Goal: Task Accomplishment & Management: Use online tool/utility

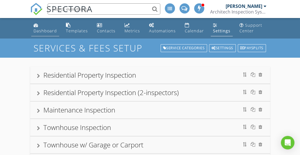
click at [46, 31] on div "Dashboard" at bounding box center [45, 30] width 23 height 5
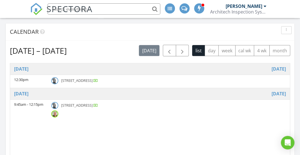
scroll to position [271, 0]
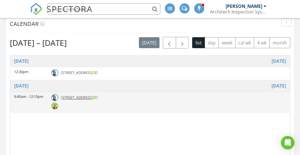
click at [54, 106] on img at bounding box center [54, 106] width 7 height 7
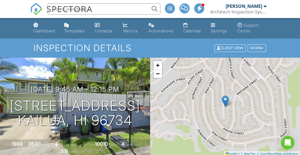
click at [267, 6] on link "Bryan Naff Architech Inspection Systems, Inc" at bounding box center [239, 9] width 58 height 18
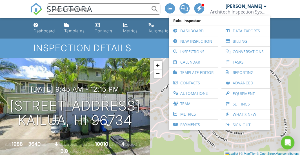
click at [266, 5] on link "Bryan Naff Architech Inspection Systems, Inc" at bounding box center [239, 9] width 58 height 18
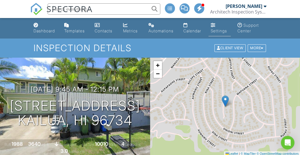
click at [214, 26] on div "Settings" at bounding box center [213, 25] width 5 height 5
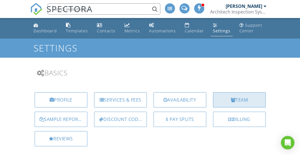
click at [245, 100] on div "Team" at bounding box center [239, 99] width 53 height 15
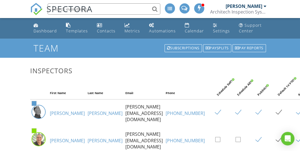
scroll to position [39, 0]
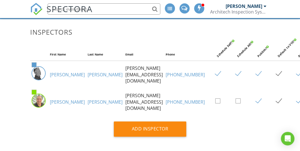
click at [41, 103] on img at bounding box center [39, 101] width 14 height 14
click at [39, 103] on img at bounding box center [39, 101] width 14 height 14
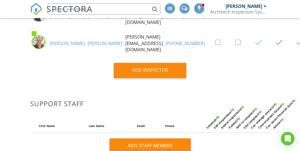
scroll to position [91, 0]
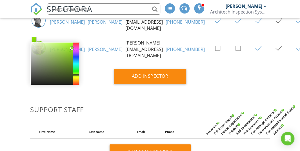
click at [34, 42] on span at bounding box center [34, 39] width 5 height 5
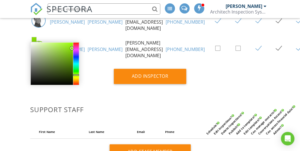
click at [51, 36] on td "Bryan" at bounding box center [67, 22] width 38 height 28
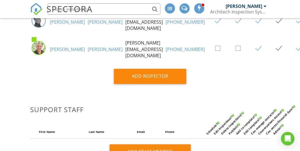
click at [39, 51] on img at bounding box center [39, 48] width 14 height 14
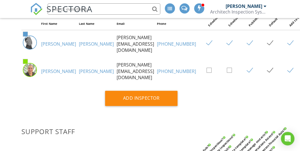
scroll to position [0, 9]
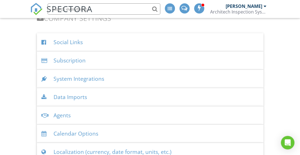
scroll to position [845, 0]
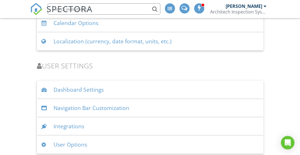
click at [61, 143] on div "User Options" at bounding box center [150, 145] width 227 height 18
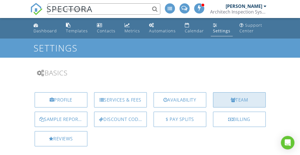
click at [237, 100] on div "Team" at bounding box center [239, 99] width 53 height 15
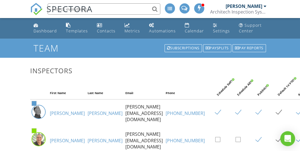
click at [289, 136] on icon "Open Intercom Messenger" at bounding box center [287, 138] width 6 height 7
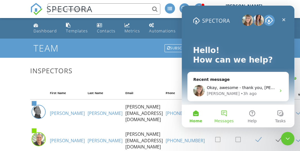
click at [222, 112] on button "Messages" at bounding box center [224, 116] width 28 height 23
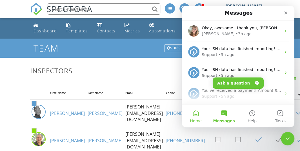
click at [196, 115] on button "Home" at bounding box center [196, 116] width 28 height 23
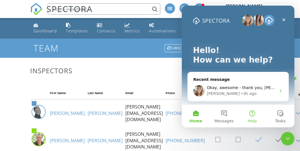
click at [249, 116] on button "Help" at bounding box center [252, 116] width 28 height 23
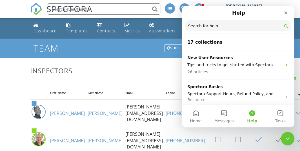
click at [230, 23] on input "Search for help" at bounding box center [237, 25] width 105 height 11
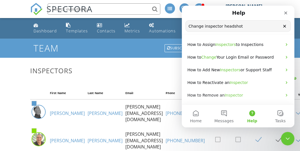
click at [243, 26] on input "Change inspector headshot" at bounding box center [238, 26] width 105 height 11
type input "Change inspector image"
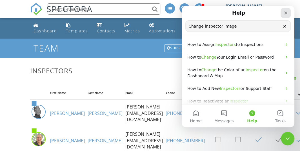
click at [287, 12] on icon "Close" at bounding box center [286, 13] width 5 height 5
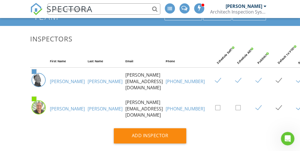
scroll to position [65, 0]
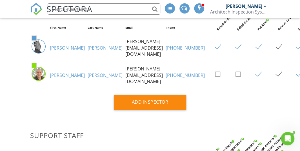
click at [183, 6] on span at bounding box center [185, 8] width 6 height 5
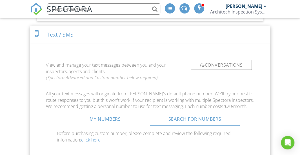
scroll to position [370, 0]
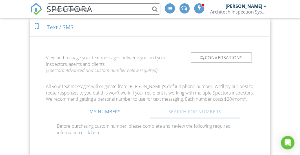
click at [180, 111] on link "Search For Numbers" at bounding box center [195, 112] width 90 height 14
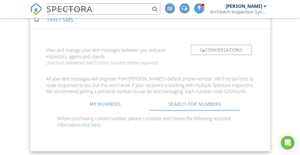
scroll to position [378, 0]
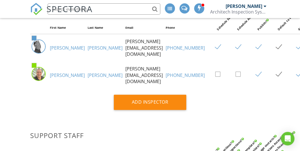
click at [39, 77] on img at bounding box center [39, 74] width 14 height 14
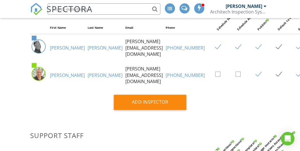
click at [39, 77] on img at bounding box center [39, 74] width 14 height 14
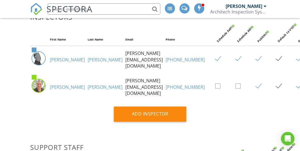
scroll to position [53, 0]
click at [42, 88] on img at bounding box center [39, 86] width 14 height 14
click at [54, 90] on link "[PERSON_NAME]" at bounding box center [67, 87] width 35 height 6
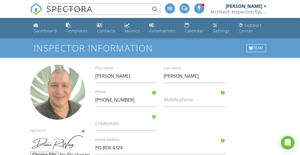
click at [63, 86] on div at bounding box center [57, 92] width 55 height 55
type input "C:\fakepath\[PERSON_NAME] Headshot.png"
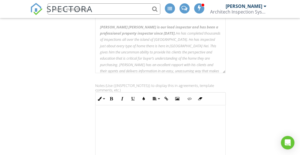
scroll to position [260, 0]
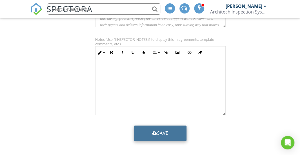
click at [152, 131] on div "submit" at bounding box center [154, 133] width 5 height 5
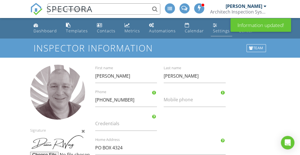
click at [216, 31] on div "Settings" at bounding box center [221, 30] width 17 height 5
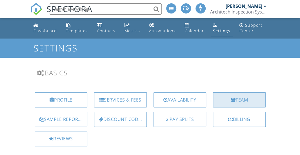
click at [232, 100] on div at bounding box center [233, 100] width 5 height 5
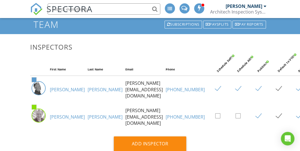
scroll to position [45, 0]
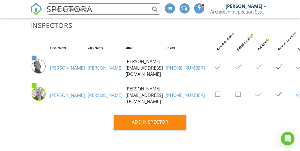
click at [86, 82] on td "[PERSON_NAME]" at bounding box center [105, 68] width 38 height 28
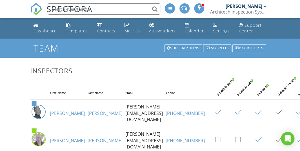
click at [44, 32] on div "Dashboard" at bounding box center [45, 30] width 23 height 5
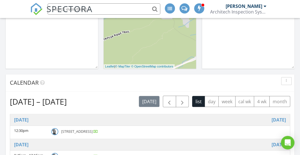
scroll to position [254, 0]
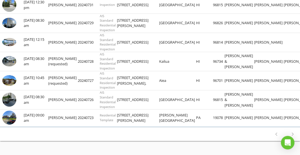
scroll to position [108, 0]
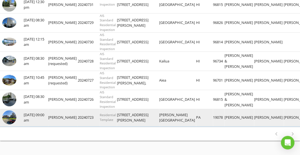
click at [12, 122] on img at bounding box center [9, 117] width 14 height 14
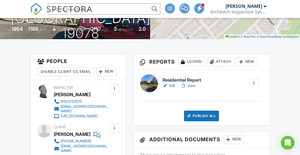
click at [189, 85] on link "View" at bounding box center [188, 86] width 15 height 6
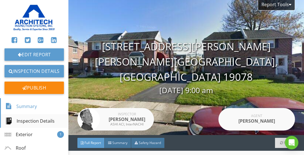
click at [32, 125] on div "Inspection Details" at bounding box center [29, 121] width 49 height 7
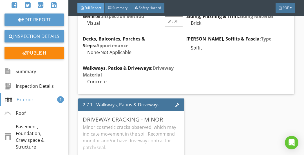
scroll to position [329, 0]
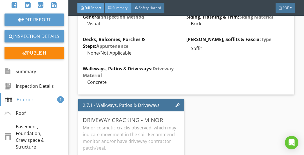
click at [124, 12] on div "Summary" at bounding box center [118, 8] width 26 height 10
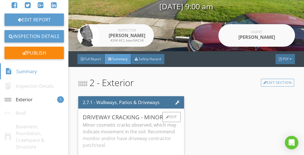
scroll to position [113, 0]
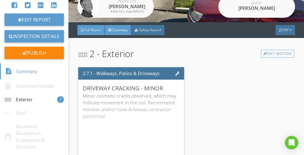
click at [88, 33] on div "Full Report" at bounding box center [91, 30] width 27 height 10
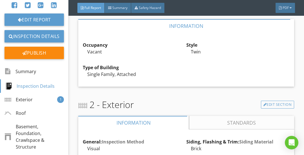
scroll to position [204, 0]
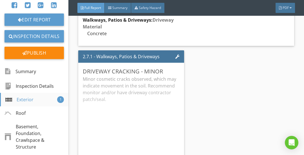
click at [27, 101] on div "Exterior" at bounding box center [19, 99] width 28 height 7
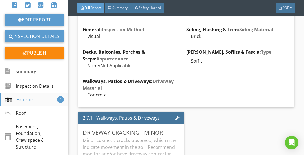
scroll to position [302, 0]
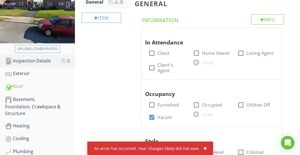
scroll to position [113, 0]
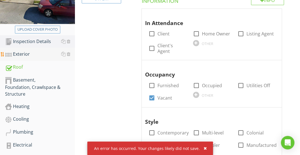
click at [22, 56] on div "Exterior" at bounding box center [40, 54] width 70 height 7
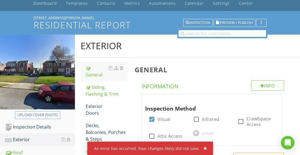
scroll to position [50, 0]
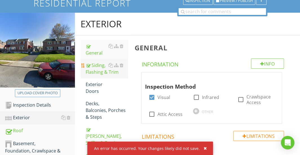
click at [99, 67] on div "Siding, Flashing & Trim" at bounding box center [107, 69] width 42 height 14
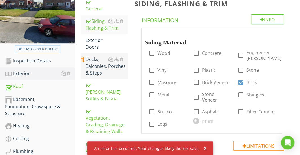
scroll to position [94, 0]
click at [96, 57] on div "Decks, Balconies, Porches & Steps" at bounding box center [107, 66] width 42 height 20
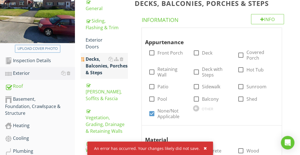
scroll to position [114, 0]
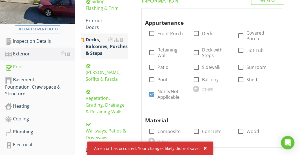
click at [96, 62] on div "Eaves, Soffits & Fascia" at bounding box center [107, 72] width 42 height 20
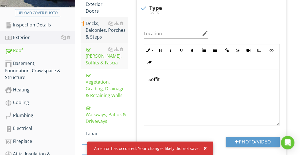
scroll to position [135, 0]
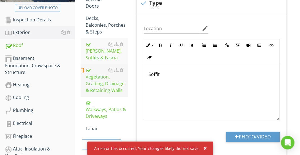
click at [96, 72] on div "Vegetation, Grading, Drainage & Retaining Walls" at bounding box center [107, 80] width 42 height 27
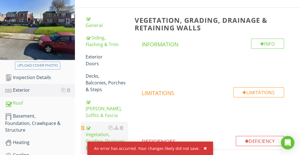
scroll to position [74, 0]
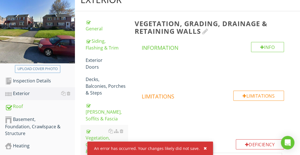
click at [172, 23] on h3 "Vegetation, Grading, Drainage & Retaining Walls" at bounding box center [213, 27] width 156 height 15
click at [296, 67] on div at bounding box center [150, 77] width 300 height 155
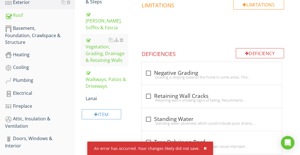
scroll to position [184, 0]
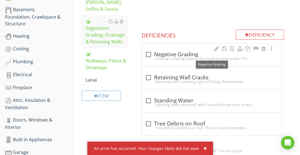
click at [192, 56] on div "check_box_outline_blank Negative Grading" at bounding box center [211, 54] width 133 height 7
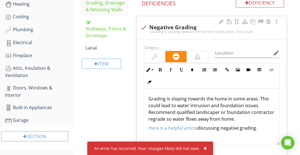
scroll to position [215, 0]
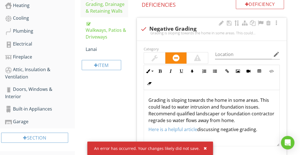
click at [192, 19] on div "check Negative Grading Grading is sloping towards the home in some areas. This …" at bounding box center [212, 29] width 150 height 23
checkbox input "true"
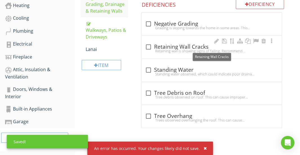
click at [173, 44] on div "check_box_outline_blank Retaining Wall Cracks" at bounding box center [211, 47] width 133 height 7
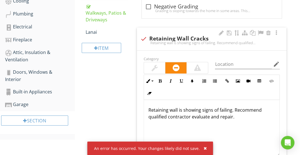
scroll to position [229, 0]
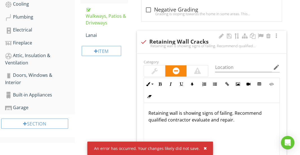
click at [171, 33] on div "check Retaining Wall Cracks Retaining wall is showing signs of failing. Recomme…" at bounding box center [212, 42] width 150 height 23
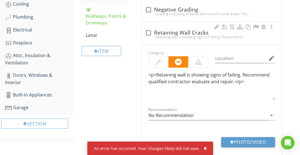
checkbox input "true"
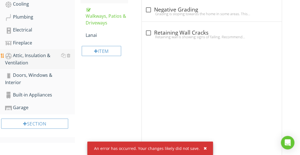
scroll to position [216, 0]
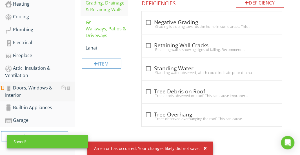
click at [28, 85] on div "Doors, Windows & Interior" at bounding box center [40, 92] width 70 height 14
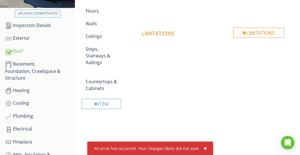
scroll to position [128, 0]
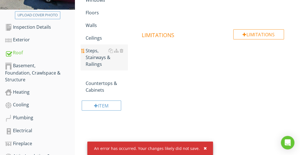
click at [99, 50] on div "Steps, Stairways & Railings" at bounding box center [107, 57] width 42 height 20
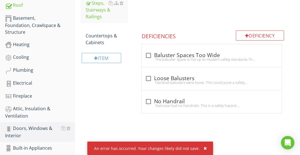
scroll to position [175, 0]
click at [168, 52] on div "check_box_outline_blank Baluster Spaces Too Wide" at bounding box center [211, 55] width 133 height 8
checkbox input "true"
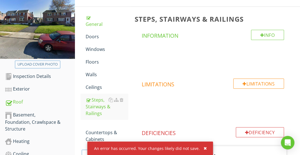
scroll to position [0, 0]
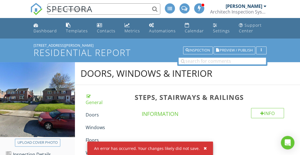
scroll to position [128, 0]
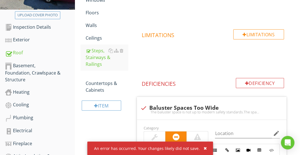
scroll to position [216, 0]
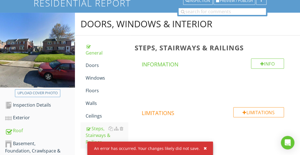
scroll to position [113, 0]
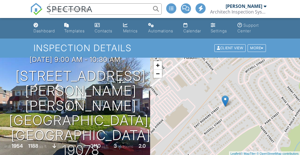
scroll to position [158, 0]
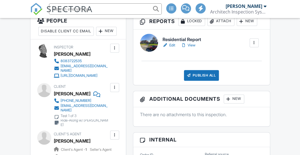
click at [253, 43] on div at bounding box center [254, 43] width 6 height 6
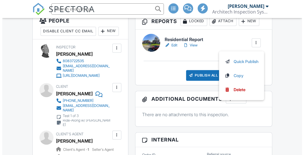
scroll to position [0, 0]
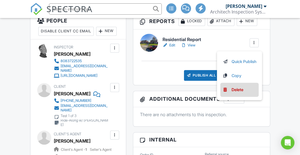
click at [229, 89] on link "Delete" at bounding box center [240, 90] width 34 height 6
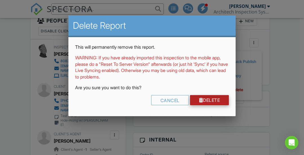
click at [196, 98] on link "Delete" at bounding box center [209, 100] width 39 height 10
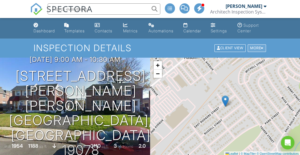
click at [261, 49] on div at bounding box center [262, 49] width 3 height 4
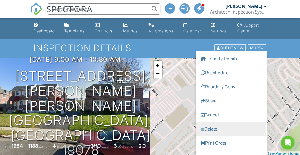
click at [222, 128] on link "Delete" at bounding box center [231, 129] width 70 height 14
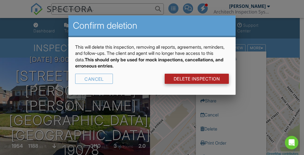
click at [194, 80] on link "DELETE Inspection" at bounding box center [197, 79] width 65 height 10
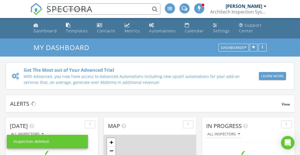
scroll to position [648, 309]
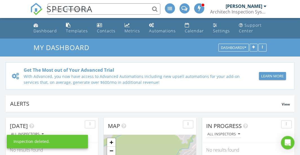
click at [266, 6] on div at bounding box center [265, 6] width 3 height 5
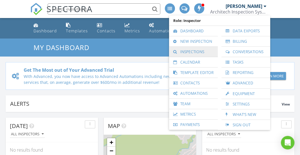
click at [193, 52] on link "Inspections" at bounding box center [193, 52] width 43 height 10
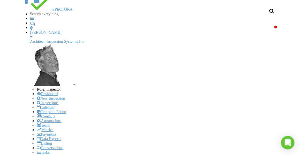
scroll to position [37, 0]
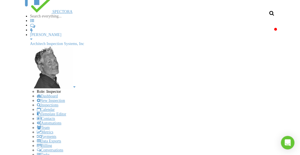
scroll to position [0, 0]
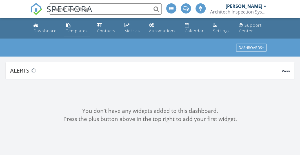
click at [66, 30] on div "Templates" at bounding box center [77, 30] width 22 height 5
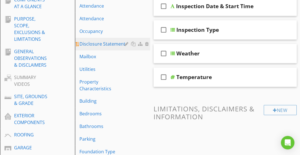
scroll to position [105, 0]
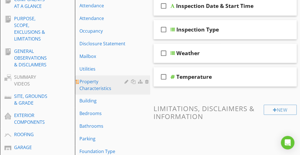
click at [96, 86] on div "Property Characteristics" at bounding box center [102, 85] width 47 height 14
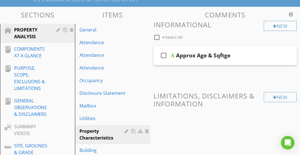
scroll to position [48, 0]
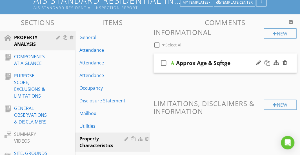
click at [196, 56] on div "check_box_outline_blank Approx Age & Sqftge" at bounding box center [225, 63] width 143 height 19
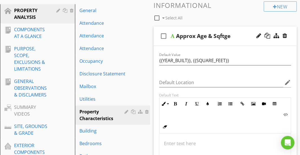
scroll to position [78, 0]
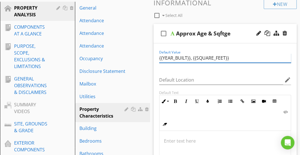
click at [160, 58] on input "{{YEAR_BUILT}}, {{SQUARE_FEET}}" at bounding box center [225, 58] width 132 height 9
click at [222, 58] on input "Year of Build: {{YEAR_BUILT}}, {{SQUARE_FEET}}" at bounding box center [225, 58] width 132 height 9
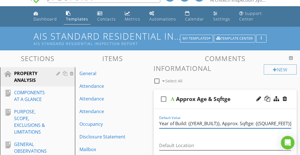
scroll to position [15, 0]
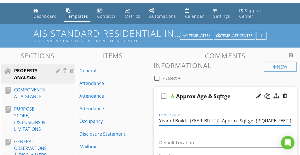
type input "Year of Build: {{YEAR_BUILT}}, Approx. Sqftge: {{SQUARE_FEET}}"
click at [208, 88] on div "check_box_outline_blank Approx Age & Sqftge" at bounding box center [225, 96] width 143 height 19
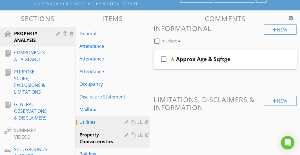
scroll to position [83, 0]
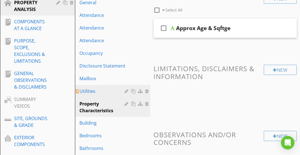
click at [97, 89] on div "Utilities" at bounding box center [102, 91] width 47 height 7
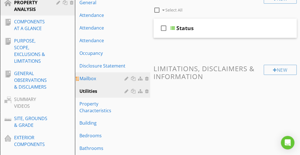
click at [96, 79] on div "Mailbox" at bounding box center [102, 78] width 47 height 7
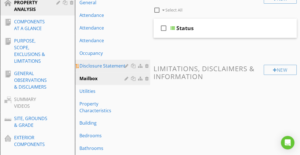
click at [96, 67] on div "Disclosure Statement" at bounding box center [102, 66] width 47 height 7
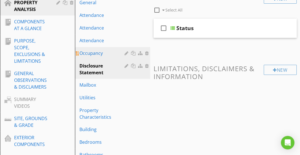
click at [95, 52] on div "Occupancy" at bounding box center [102, 53] width 47 height 7
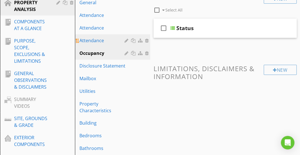
click at [95, 37] on div "Attendance" at bounding box center [102, 40] width 47 height 7
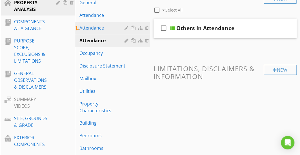
click at [95, 30] on div "Attendance" at bounding box center [102, 28] width 47 height 7
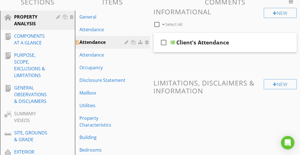
scroll to position [68, 0]
click at [95, 30] on div "Attendance" at bounding box center [102, 29] width 47 height 7
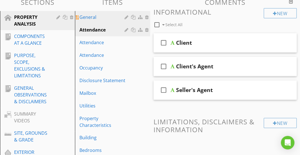
click at [94, 19] on div "General" at bounding box center [102, 17] width 47 height 7
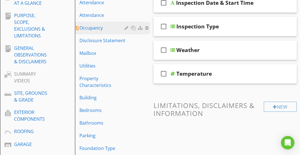
scroll to position [109, 0]
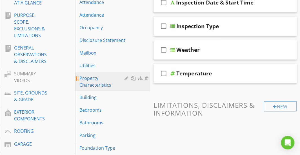
click at [103, 77] on div "Property Characteristics" at bounding box center [102, 82] width 47 height 14
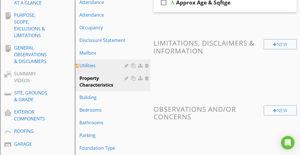
click at [98, 68] on div "Utilities" at bounding box center [102, 65] width 47 height 7
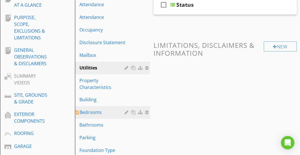
scroll to position [106, 0]
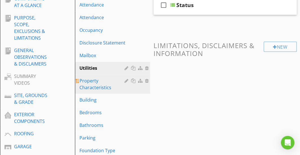
click at [93, 87] on div "Property Characteristics" at bounding box center [102, 85] width 47 height 14
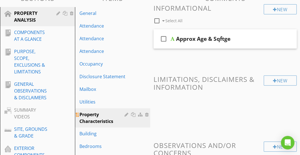
scroll to position [72, 0]
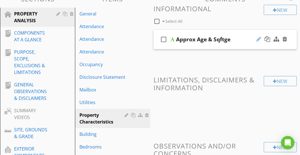
click at [259, 41] on div at bounding box center [259, 39] width 5 height 6
click at [259, 39] on div at bounding box center [259, 39] width 5 height 6
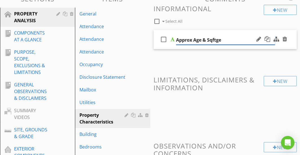
click at [249, 39] on input "Approx Age & Sqftge" at bounding box center [225, 40] width 99 height 9
drag, startPoint x: 249, startPoint y: 39, endPoint x: 182, endPoint y: 46, distance: 66.6
click at [182, 46] on div "check_box_outline_blank Approx Age & Sqftge" at bounding box center [225, 39] width 143 height 19
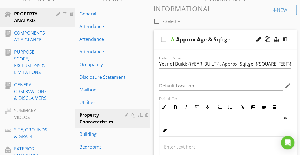
click at [191, 34] on div "check_box_outline_blank Approx Age & Sqftge" at bounding box center [225, 39] width 143 height 19
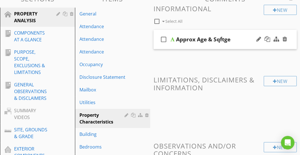
click at [258, 35] on div at bounding box center [271, 40] width 33 height 14
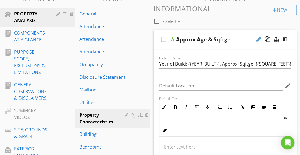
click at [259, 37] on div at bounding box center [259, 39] width 5 height 6
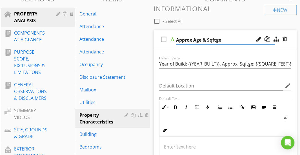
click at [238, 41] on input "Approx Age & Sqftge" at bounding box center [225, 40] width 99 height 9
drag, startPoint x: 238, startPoint y: 41, endPoint x: 171, endPoint y: 45, distance: 67.2
click at [171, 45] on div "check_box_outline_blank Approx Age & Sqftge" at bounding box center [225, 39] width 143 height 19
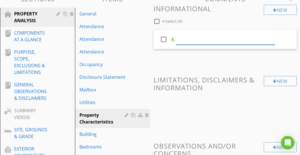
click at [187, 62] on div "New Informational check_box_outline_blank Select All check_box_outline_blank Ne…" at bounding box center [225, 97] width 143 height 185
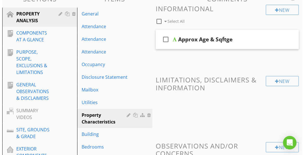
scroll to position [103, 0]
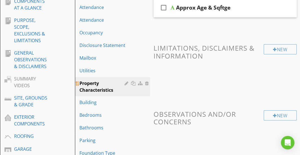
click at [126, 83] on div at bounding box center [127, 83] width 5 height 5
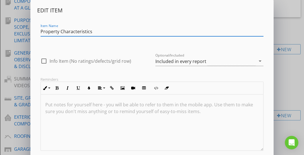
drag, startPoint x: 93, startPoint y: 31, endPoint x: 39, endPoint y: 34, distance: 53.9
click at [39, 34] on div "Item Name Property Characteristics" at bounding box center [152, 32] width 230 height 19
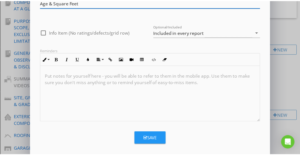
scroll to position [34, 0]
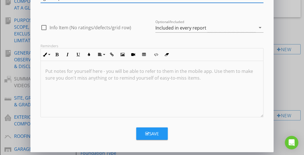
type input "Age & Square Feet"
click at [149, 131] on div "Save" at bounding box center [152, 134] width 14 height 6
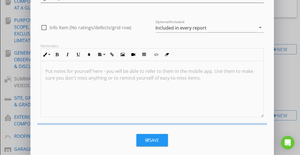
scroll to position [6, 0]
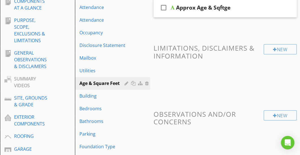
click at [176, 31] on div "New Informational check_box_outline_blank Select All check_box_outline_blank Ap…" at bounding box center [225, 65] width 143 height 185
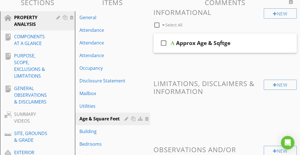
scroll to position [68, 0]
click at [181, 35] on div "check_box_outline_blank Approx Age & Sqftge" at bounding box center [225, 43] width 143 height 19
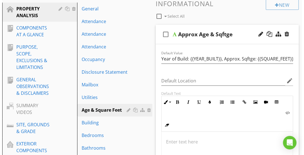
scroll to position [80, 0]
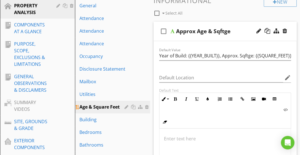
click at [126, 107] on div at bounding box center [127, 107] width 5 height 5
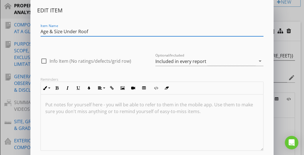
type input "Age & Size Under Roof"
click at [92, 47] on div "Edit Item Item Name Age & Size Under Roof check_box_outline_blank Info Item (No…" at bounding box center [152, 79] width 230 height 144
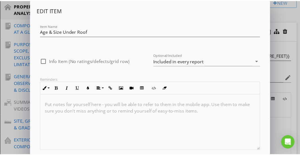
scroll to position [34, 0]
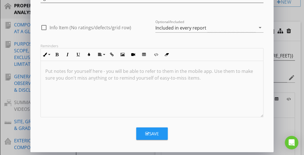
click at [141, 129] on button "Save" at bounding box center [152, 134] width 32 height 12
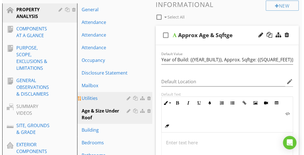
scroll to position [90, 0]
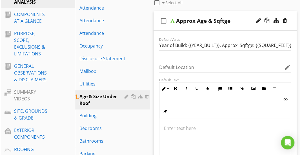
click at [126, 93] on div at bounding box center [138, 96] width 26 height 7
click at [123, 98] on div "Age & Size Under Roof" at bounding box center [102, 100] width 47 height 14
click at [125, 97] on div at bounding box center [127, 96] width 5 height 5
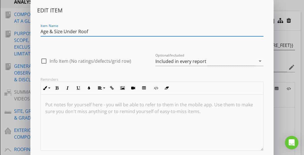
click at [104, 30] on input "Age & Size Under Roof" at bounding box center [152, 31] width 223 height 9
drag, startPoint x: 104, startPoint y: 30, endPoint x: 40, endPoint y: 35, distance: 64.7
click at [40, 35] on div "Item Name Age & Size Under Roof" at bounding box center [152, 32] width 230 height 19
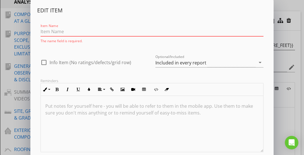
paste input "Age & Size Under Roof"
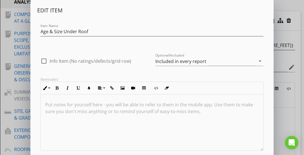
click at [94, 38] on div "Item Name Age & Size Under Roof" at bounding box center [152, 34] width 223 height 15
click at [92, 31] on input "Age & Size Under Roof" at bounding box center [152, 31] width 223 height 9
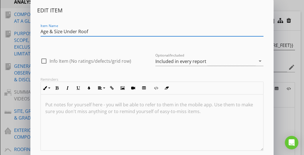
drag, startPoint x: 92, startPoint y: 31, endPoint x: 36, endPoint y: 34, distance: 56.8
click at [36, 34] on div "Edit Item Item Name Age & Size Under Roof check_box_outline_blank Info Item (No…" at bounding box center [152, 93] width 244 height 186
paste input "Building Metrics"
type input "Building Metrics"
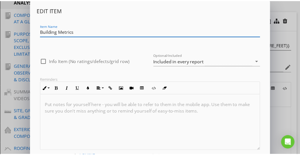
scroll to position [34, 0]
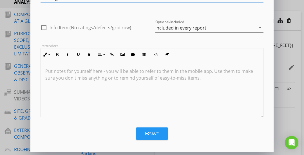
click at [155, 129] on button "Save" at bounding box center [152, 134] width 32 height 12
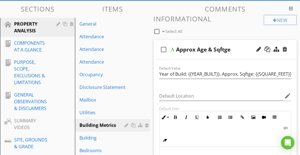
scroll to position [59, 0]
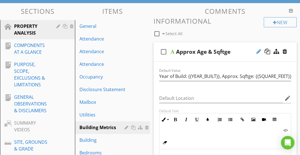
click at [258, 51] on div at bounding box center [259, 52] width 5 height 6
click at [228, 53] on input "Approx Age & Sqftge" at bounding box center [225, 52] width 99 height 9
drag, startPoint x: 228, startPoint y: 53, endPoint x: 169, endPoint y: 56, distance: 59.3
click at [169, 56] on div "check_box_outline_blank Approx Age & Sqftge" at bounding box center [225, 51] width 143 height 19
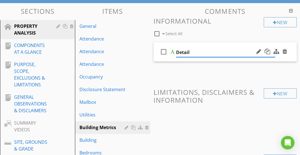
type input "Details"
click at [179, 72] on div "New Informational check_box_outline_blank Select All check_box_outline_blank De…" at bounding box center [225, 109] width 143 height 185
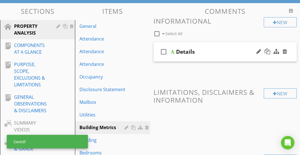
click at [207, 44] on div "check_box_outline_blank Details" at bounding box center [225, 51] width 143 height 19
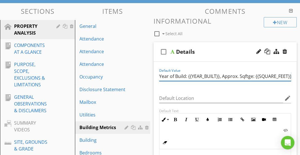
scroll to position [0, 0]
drag, startPoint x: 160, startPoint y: 76, endPoint x: 292, endPoint y: 76, distance: 131.6
click at [292, 76] on div "Default Value Year of Build: {{YEAR_BUILT}}, Approx. Sqftge: {{SQUARE_FEET}}" at bounding box center [225, 76] width 139 height 19
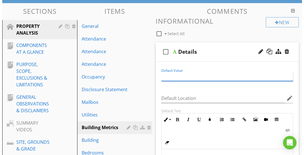
scroll to position [0, 0]
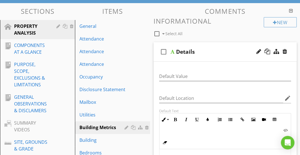
click at [285, 48] on div at bounding box center [271, 52] width 33 height 14
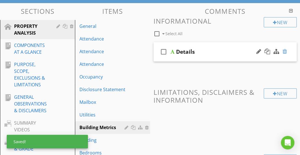
click at [285, 50] on div at bounding box center [285, 52] width 5 height 6
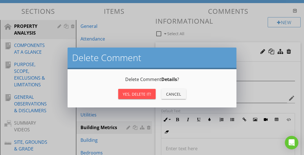
click at [143, 93] on div "Yes, Delete it!" at bounding box center [137, 94] width 28 height 6
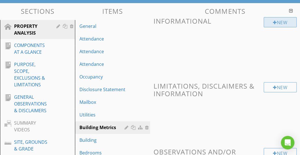
click at [279, 22] on div "New" at bounding box center [280, 22] width 33 height 10
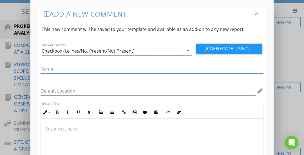
click at [116, 71] on input "text" at bounding box center [152, 69] width 223 height 9
paste input "Year of Build: {{YEAR_BUILT}}, Approx. Sqftge: {{SQUARE_FEET}}"
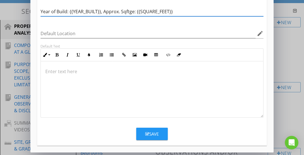
type input "Year of Build: {{YEAR_BUILT}}, Approx. Sqftge: {{SQUARE_FEET}}"
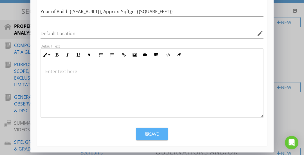
click at [149, 131] on div "Save" at bounding box center [152, 134] width 14 height 6
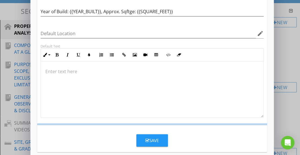
scroll to position [30, 0]
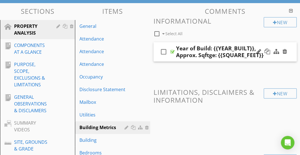
click at [196, 43] on div "check_box_outline_blank Year of Build: {{YEAR_BUILT}}, Approx. Sqftge: {{SQUARE…" at bounding box center [225, 51] width 143 height 19
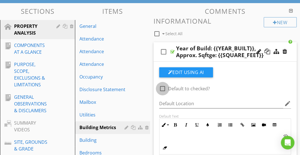
click at [162, 86] on div at bounding box center [163, 89] width 10 height 10
checkbox input "true"
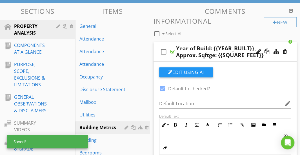
click at [213, 43] on div "check_box_outline_blank Year of Build: {{YEAR_BUILT}}, Approx. Sqftge: {{SQUARE…" at bounding box center [225, 51] width 143 height 19
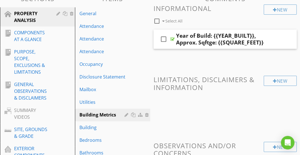
scroll to position [105, 0]
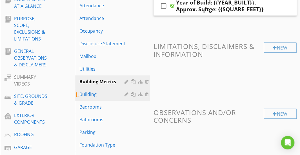
click at [101, 93] on div "Building" at bounding box center [102, 94] width 47 height 7
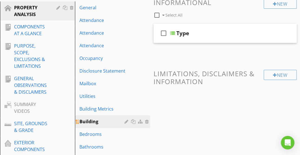
scroll to position [77, 0]
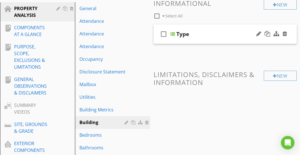
click at [216, 27] on div "check_box_outline_blank Type" at bounding box center [225, 34] width 143 height 19
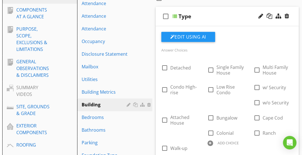
scroll to position [95, 0]
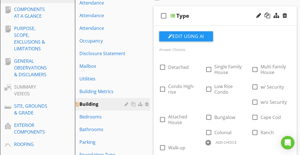
click at [126, 103] on div at bounding box center [127, 104] width 5 height 5
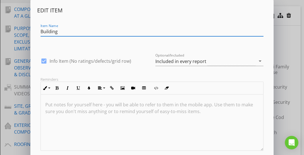
click at [61, 34] on input "Building" at bounding box center [152, 31] width 223 height 9
drag, startPoint x: 61, startPoint y: 34, endPoint x: 41, endPoint y: 33, distance: 20.0
click at [41, 33] on input "Building" at bounding box center [152, 31] width 223 height 9
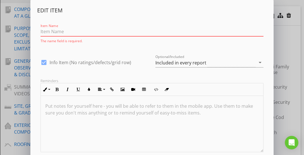
paste input "Building"
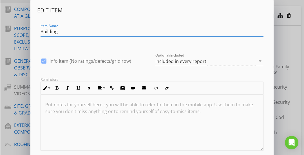
click at [89, 33] on input "Building" at bounding box center [152, 31] width 223 height 9
drag, startPoint x: 89, startPoint y: 33, endPoint x: 44, endPoint y: 33, distance: 45.4
click at [44, 33] on input "Building" at bounding box center [152, 31] width 223 height 9
paste input "Home Style"
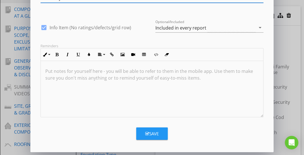
type input "Home Style"
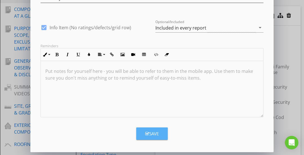
click at [158, 137] on button "Save" at bounding box center [152, 134] width 32 height 12
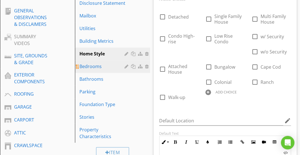
scroll to position [146, 0]
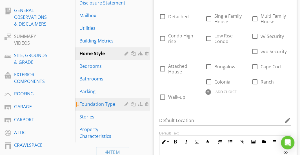
click at [99, 103] on div "Foundation Type" at bounding box center [102, 104] width 47 height 7
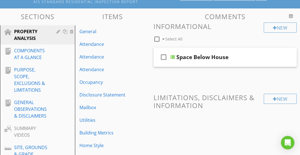
scroll to position [53, 0]
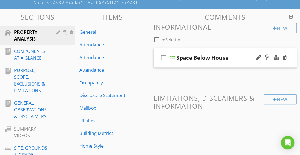
click at [212, 50] on div "check_box_outline_blank Space Below House" at bounding box center [225, 57] width 143 height 19
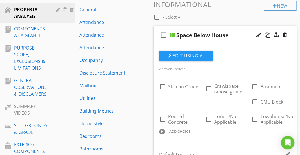
scroll to position [76, 0]
click at [227, 34] on div "Space Below House" at bounding box center [202, 35] width 52 height 7
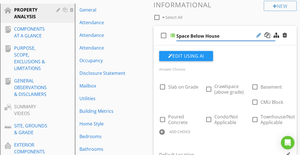
click at [257, 34] on div at bounding box center [259, 35] width 5 height 6
click at [215, 37] on input "Space Below House" at bounding box center [225, 36] width 99 height 9
click at [224, 37] on input "Space Below House" at bounding box center [225, 36] width 99 height 9
drag, startPoint x: 224, startPoint y: 37, endPoint x: 182, endPoint y: 39, distance: 42.3
click at [182, 39] on input "Space Below House" at bounding box center [225, 36] width 99 height 9
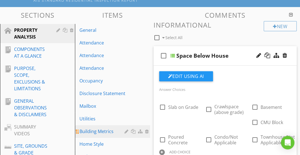
scroll to position [55, 0]
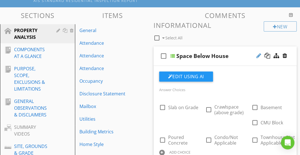
click at [260, 55] on div at bounding box center [259, 56] width 5 height 6
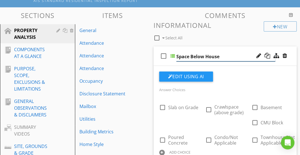
click at [224, 52] on input "Space Below House" at bounding box center [225, 56] width 99 height 9
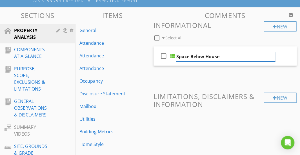
click at [224, 55] on input "Space Below House" at bounding box center [225, 56] width 99 height 9
drag, startPoint x: 224, startPoint y: 55, endPoint x: 180, endPoint y: 60, distance: 44.0
click at [180, 60] on input "Space Below House" at bounding box center [225, 56] width 99 height 9
paste input "ubstructur"
type input "Substructure"
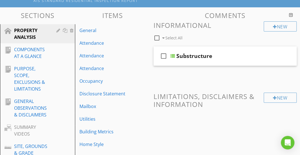
click at [209, 48] on div "check_box_outline_blank Substructure" at bounding box center [225, 56] width 143 height 19
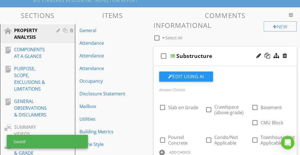
click at [207, 38] on div "check_box_outline_blank Select All" at bounding box center [209, 36] width 110 height 11
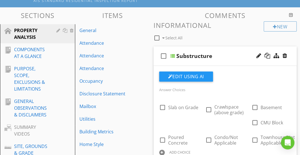
click at [229, 49] on div "check_box_outline_blank Substructure" at bounding box center [225, 56] width 143 height 19
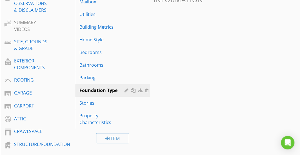
scroll to position [187, 0]
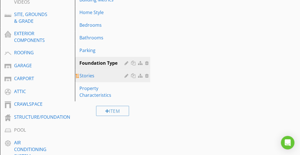
click at [119, 79] on link "Stories" at bounding box center [113, 76] width 73 height 12
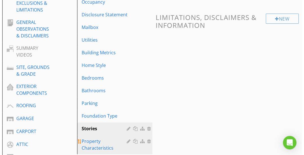
scroll to position [143, 0]
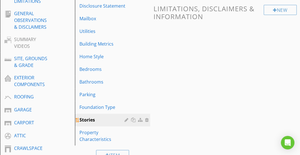
click at [125, 121] on div at bounding box center [127, 120] width 5 height 5
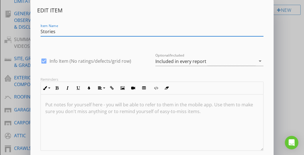
click at [59, 31] on input "Stories" at bounding box center [152, 31] width 223 height 9
drag, startPoint x: 59, startPoint y: 31, endPoint x: 41, endPoint y: 33, distance: 18.7
click at [41, 33] on input "Stories" at bounding box center [152, 31] width 223 height 9
click at [79, 34] on input "Stories" at bounding box center [152, 31] width 223 height 9
drag, startPoint x: 79, startPoint y: 34, endPoint x: 49, endPoint y: 34, distance: 29.9
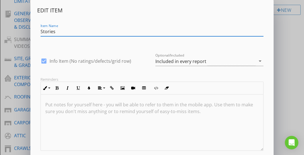
click at [49, 34] on input "Stories" at bounding box center [152, 31] width 223 height 9
paste input "Levels of Dwelling"
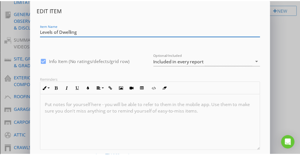
scroll to position [34, 0]
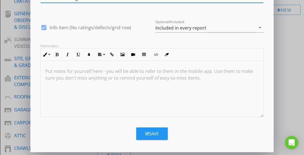
type input "Levels of Dwelling"
click at [153, 131] on div "Save" at bounding box center [152, 134] width 14 height 6
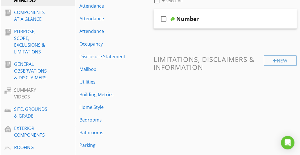
scroll to position [90, 0]
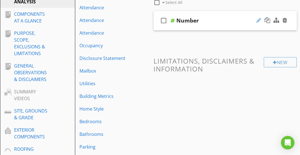
click at [259, 23] on div at bounding box center [259, 20] width 5 height 6
click at [220, 17] on input "Number" at bounding box center [225, 21] width 99 height 9
drag, startPoint x: 220, startPoint y: 17, endPoint x: 178, endPoint y: 26, distance: 43.2
click at [178, 26] on div "check_box_outline_blank Number" at bounding box center [225, 20] width 143 height 19
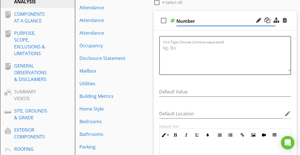
paste input "of Levels"
type input "Number of Levels"
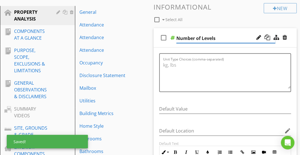
scroll to position [73, 0]
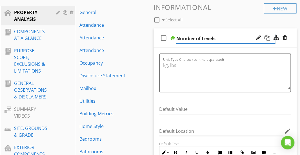
click at [218, 35] on input "Number of Levels" at bounding box center [225, 38] width 99 height 9
drag, startPoint x: 218, startPoint y: 35, endPoint x: 178, endPoint y: 40, distance: 40.0
click at [178, 40] on input "Number of Levels" at bounding box center [225, 38] width 99 height 9
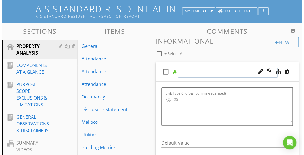
scroll to position [34, 0]
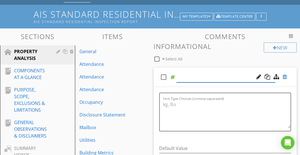
click at [286, 77] on div at bounding box center [285, 77] width 5 height 6
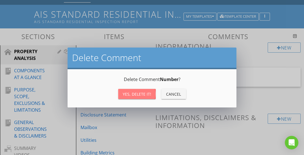
click at [143, 92] on div "Yes, Delete it!" at bounding box center [137, 94] width 28 height 6
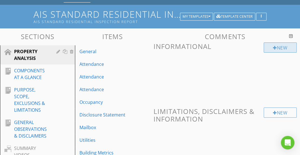
click at [275, 48] on div at bounding box center [275, 48] width 4 height 5
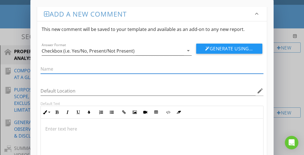
click at [150, 50] on div "Checkbox (i.e. Yes/No, Present/Not Present)" at bounding box center [113, 50] width 142 height 9
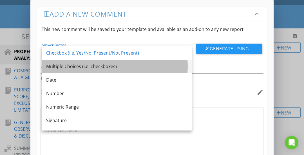
click at [138, 62] on div "Multiple Choices (i.e. checkboxes)" at bounding box center [116, 67] width 141 height 14
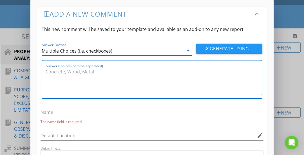
click at [110, 81] on textarea "Answer Choices (comma-separated)" at bounding box center [154, 81] width 216 height 28
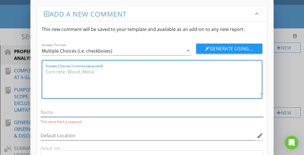
click at [90, 111] on input "text" at bounding box center [152, 112] width 223 height 9
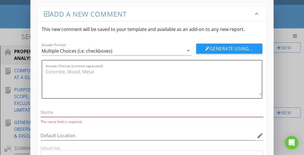
paste input "Number of Levels"
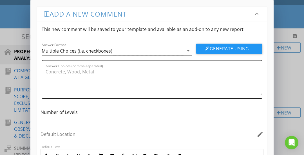
type input "Number of Levels"
click at [71, 83] on textarea "Answer Choices (comma-separated)" at bounding box center [154, 81] width 216 height 28
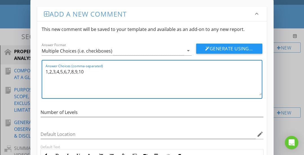
click at [114, 88] on textarea "1,2,3,4,5,6,7,8,9,10" at bounding box center [154, 81] width 216 height 28
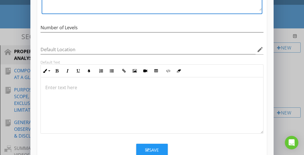
scroll to position [0, 0]
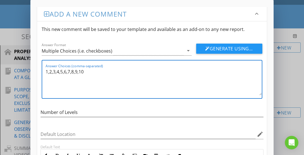
click at [94, 73] on textarea "1,2,3,4,5,6,7,8,9,10" at bounding box center [154, 81] width 216 height 28
click at [95, 79] on textarea "1,2,3,4, Split Level, Split Level Entry" at bounding box center [154, 81] width 216 height 28
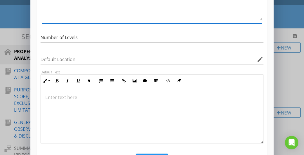
type textarea "1,2,3,4, Split Level, Split Level Entry"
click at [141, 140] on div at bounding box center [152, 115] width 223 height 56
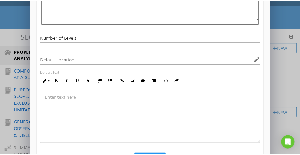
scroll to position [101, 0]
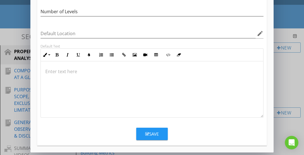
click at [145, 134] on icon "button" at bounding box center [147, 134] width 4 height 4
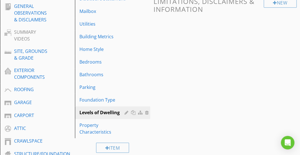
scroll to position [170, 0]
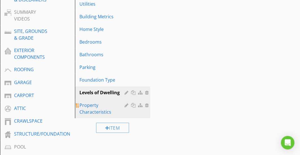
click at [104, 107] on div "Property Characteristics" at bounding box center [102, 109] width 47 height 14
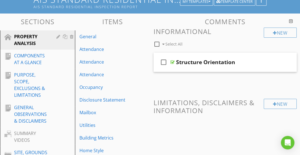
scroll to position [42, 0]
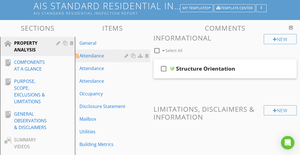
click at [103, 57] on div "Attendance" at bounding box center [102, 55] width 47 height 7
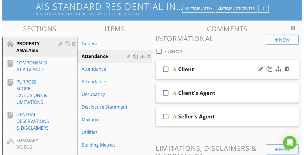
scroll to position [41, 0]
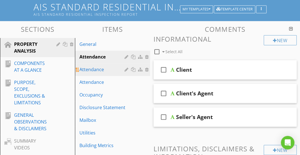
click at [107, 72] on div "Attendance" at bounding box center [102, 69] width 47 height 7
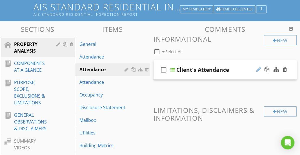
click at [258, 69] on div at bounding box center [259, 70] width 5 height 6
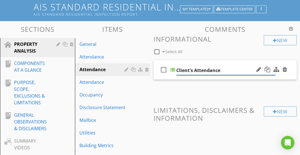
click at [230, 70] on input "Client's Attendance" at bounding box center [225, 70] width 99 height 9
drag, startPoint x: 230, startPoint y: 70, endPoint x: 181, endPoint y: 76, distance: 49.2
click at [181, 76] on div "check_box_outline_blank Client's Attendance" at bounding box center [225, 69] width 143 height 19
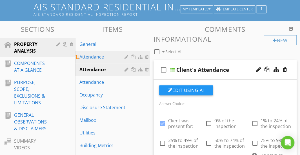
click at [108, 57] on div "Attendance" at bounding box center [102, 57] width 47 height 7
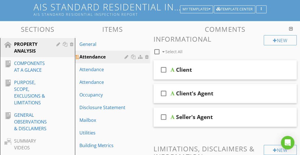
click at [126, 56] on div at bounding box center [127, 57] width 5 height 5
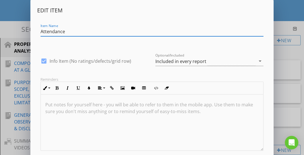
click at [40, 32] on div "Item Name Attendance" at bounding box center [152, 32] width 230 height 19
click at [41, 33] on input "Attendance" at bounding box center [152, 31] width 223 height 9
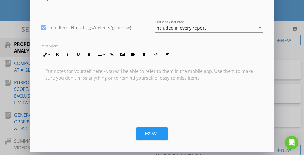
type input "Inspection Attendance"
click at [145, 134] on button "Save" at bounding box center [152, 134] width 32 height 12
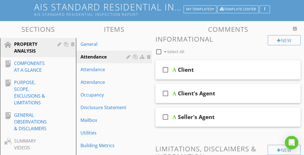
scroll to position [6, 0]
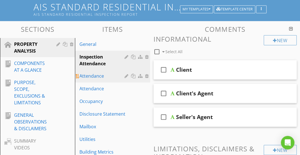
click at [126, 77] on div at bounding box center [127, 76] width 5 height 5
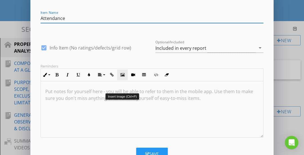
scroll to position [0, 0]
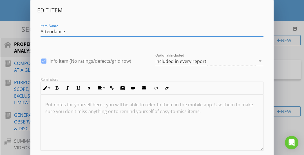
click at [41, 31] on input "Attendance" at bounding box center [152, 31] width 223 height 9
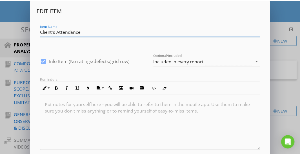
scroll to position [34, 0]
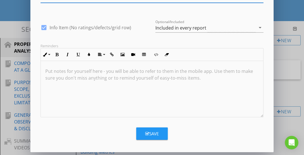
type input "Client's Attendance"
click at [151, 134] on div "Save" at bounding box center [152, 134] width 14 height 6
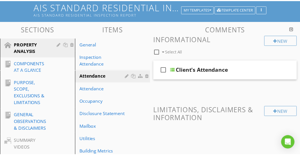
scroll to position [6, 0]
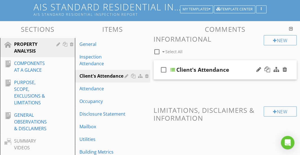
click at [232, 63] on div "check_box_outline_blank Client's Attendance" at bounding box center [225, 69] width 143 height 19
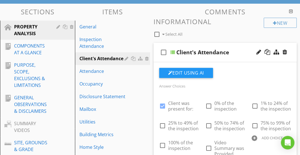
scroll to position [60, 0]
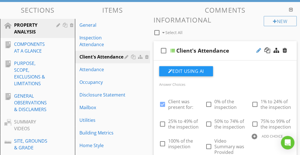
click at [258, 48] on div at bounding box center [259, 51] width 5 height 6
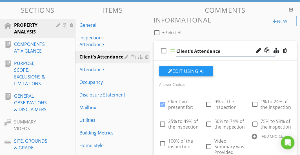
click at [238, 49] on input "Client's Attendance" at bounding box center [225, 51] width 99 height 9
drag, startPoint x: 238, startPoint y: 49, endPoint x: 175, endPoint y: 52, distance: 63.2
click at [175, 52] on div "check_box_outline_blank Client's Attendance" at bounding box center [225, 50] width 143 height 19
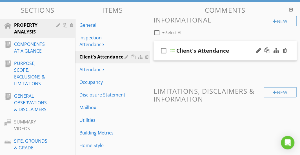
click at [189, 44] on div "check_box_outline_blank Client's Attendance" at bounding box center [225, 50] width 143 height 19
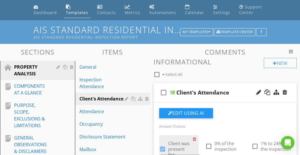
scroll to position [17, 0]
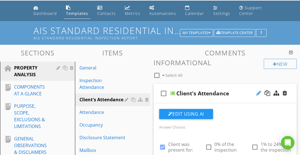
click at [259, 92] on div at bounding box center [259, 93] width 5 height 6
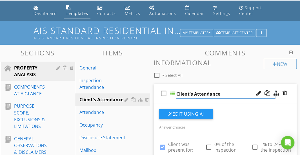
click at [232, 93] on input "Client's Attendance" at bounding box center [225, 94] width 99 height 9
type input "Client was present for"
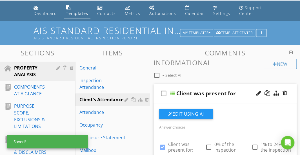
click at [207, 87] on div "check_box_outline_blank Client was present for" at bounding box center [225, 93] width 143 height 19
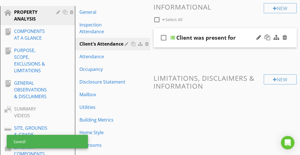
scroll to position [67, 0]
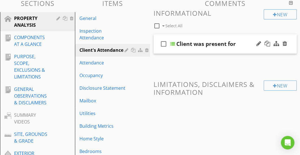
click at [240, 36] on div "check_box_outline_blank Client was present for" at bounding box center [225, 43] width 143 height 19
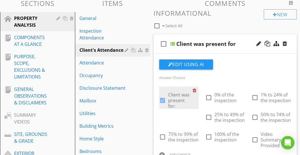
click at [194, 89] on div at bounding box center [196, 91] width 6 height 8
checkbox input "false"
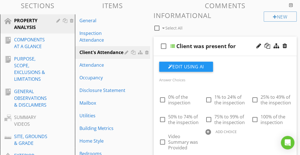
scroll to position [64, 0]
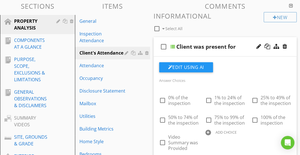
click at [246, 39] on div "check_box_outline_blank Client was present for" at bounding box center [225, 46] width 143 height 19
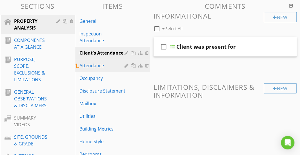
click at [106, 64] on div "Attendance" at bounding box center [102, 65] width 47 height 7
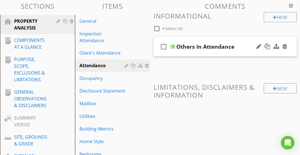
click at [239, 41] on div "check_box_outline_blank Others In Attendance" at bounding box center [225, 46] width 143 height 19
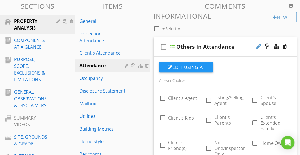
click at [258, 47] on div at bounding box center [259, 47] width 5 height 6
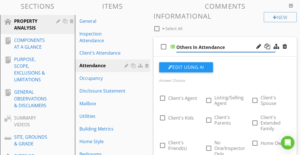
click at [233, 47] on input "Others In Attendance" at bounding box center [225, 47] width 99 height 9
drag, startPoint x: 233, startPoint y: 47, endPoint x: 186, endPoint y: 49, distance: 47.1
click at [186, 49] on input "Others In Attendance" at bounding box center [225, 47] width 99 height 9
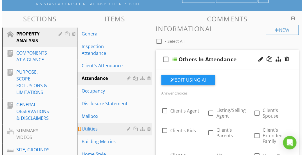
scroll to position [51, 0]
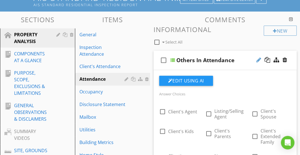
click at [260, 58] on div at bounding box center [259, 60] width 5 height 6
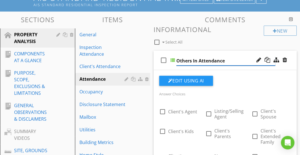
click at [228, 60] on input "Others In Attendance" at bounding box center [225, 60] width 99 height 9
paste input "Attendees"
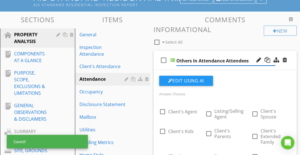
click at [216, 61] on input "Others In Attendance Attendees" at bounding box center [225, 60] width 99 height 9
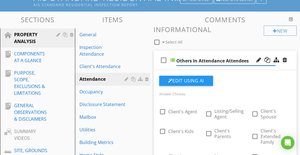
click at [221, 58] on input "Others In Attendance Attendees" at bounding box center [225, 60] width 99 height 9
drag, startPoint x: 221, startPoint y: 58, endPoint x: 184, endPoint y: 63, distance: 36.8
click at [184, 63] on input "Others In Attendance Attendees" at bounding box center [225, 60] width 99 height 9
type input "Attendees"
click at [127, 78] on div at bounding box center [127, 79] width 5 height 5
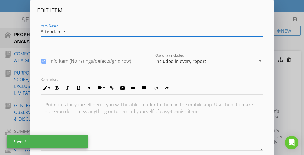
click at [75, 34] on input "Attendance" at bounding box center [152, 31] width 223 height 9
drag, startPoint x: 75, startPoint y: 34, endPoint x: 46, endPoint y: 34, distance: 28.8
click at [46, 34] on input "Attendance" at bounding box center [152, 31] width 223 height 9
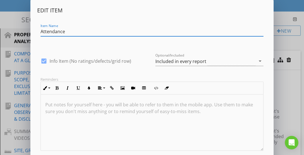
paste input "Others In"
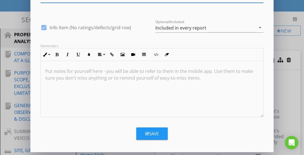
type input "Others In Attendance"
click at [146, 135] on icon "button" at bounding box center [147, 134] width 4 height 4
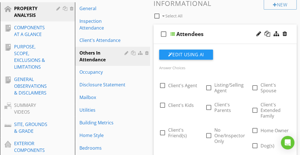
scroll to position [100, 0]
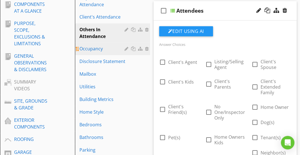
click at [105, 48] on div "Occupancy" at bounding box center [102, 48] width 47 height 7
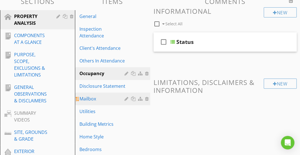
scroll to position [69, 0]
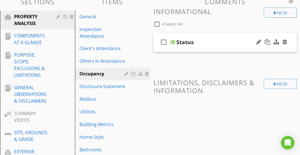
click at [216, 35] on div "check_box_outline_blank Status" at bounding box center [225, 42] width 143 height 19
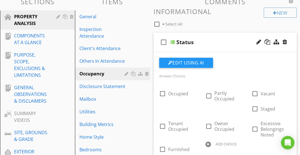
click at [216, 35] on div "check_box_outline_blank Status" at bounding box center [225, 42] width 143 height 19
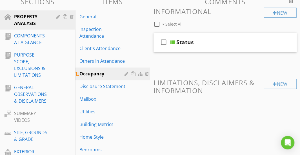
click at [126, 74] on div at bounding box center [127, 74] width 5 height 5
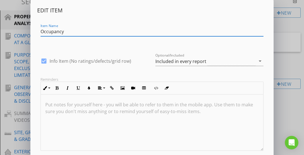
click at [70, 30] on input "Occupancy" at bounding box center [152, 31] width 223 height 9
drag, startPoint x: 70, startPoint y: 30, endPoint x: 36, endPoint y: 32, distance: 34.2
click at [36, 32] on div "Edit Item Item Name Occupancy check_box Info Item (No ratings/defects/grid row)…" at bounding box center [152, 93] width 244 height 186
click at [282, 76] on div "Edit Item Item Name Occupancy check_box Info Item (No ratings/defects/grid row)…" at bounding box center [152, 94] width 304 height 189
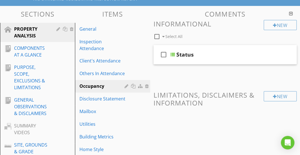
scroll to position [41, 0]
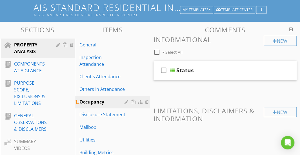
click at [125, 101] on div at bounding box center [127, 102] width 5 height 5
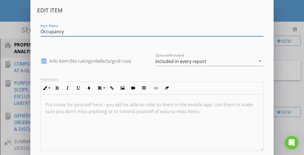
click at [65, 31] on input "Occupancy" at bounding box center [152, 31] width 223 height 9
drag, startPoint x: 65, startPoint y: 31, endPoint x: 52, endPoint y: 31, distance: 13.0
click at [52, 31] on input "Occupancy" at bounding box center [152, 31] width 223 height 9
click at [280, 73] on div "Edit Item Item Name Occupancy check_box Info Item (No ratings/defects/grid row)…" at bounding box center [152, 94] width 304 height 189
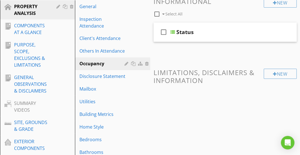
scroll to position [81, 0]
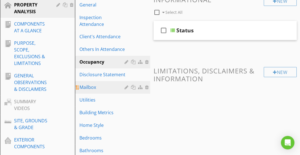
click at [104, 85] on div "Mailbox" at bounding box center [102, 87] width 47 height 7
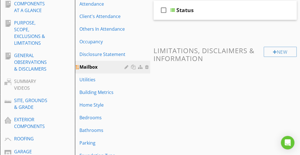
scroll to position [106, 0]
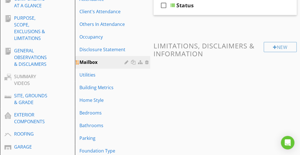
click at [104, 85] on div "Building Metrics" at bounding box center [102, 87] width 47 height 7
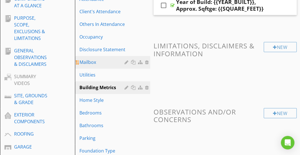
scroll to position [137, 0]
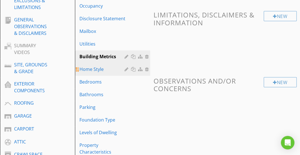
click at [100, 72] on div "Home Style" at bounding box center [102, 69] width 47 height 7
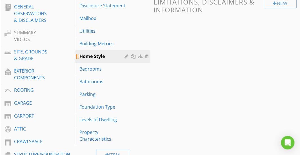
scroll to position [150, 0]
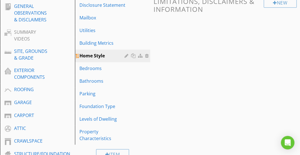
click at [109, 58] on div "Home Style" at bounding box center [102, 55] width 47 height 7
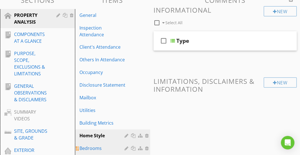
scroll to position [67, 0]
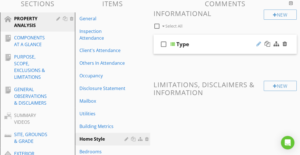
click at [258, 45] on div at bounding box center [259, 44] width 5 height 6
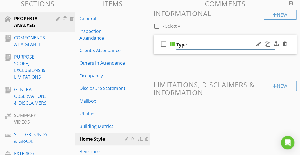
click at [232, 49] on div "Type" at bounding box center [225, 44] width 99 height 9
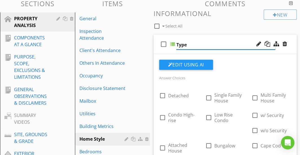
drag, startPoint x: 232, startPoint y: 49, endPoint x: 193, endPoint y: 44, distance: 39.2
click at [193, 44] on div "Type" at bounding box center [225, 44] width 99 height 9
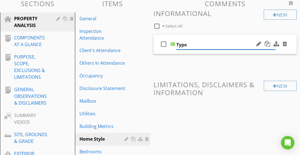
click at [195, 44] on input "Type" at bounding box center [225, 44] width 99 height 9
drag, startPoint x: 195, startPoint y: 44, endPoint x: 185, endPoint y: 45, distance: 9.1
click at [185, 45] on input "Type" at bounding box center [225, 44] width 99 height 9
paste input "Dwelling Type:"
type input "Dwelling Type"
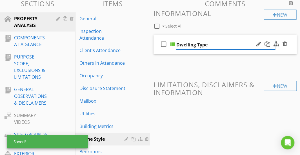
click at [198, 43] on input "Dwelling Type" at bounding box center [225, 44] width 99 height 9
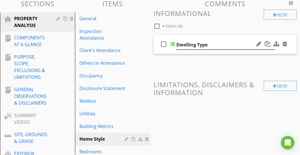
click at [201, 37] on div "check_box_outline_blank Dwelling Type" at bounding box center [225, 44] width 143 height 19
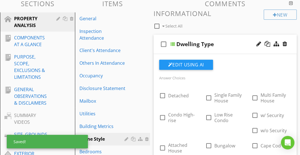
scroll to position [65, 0]
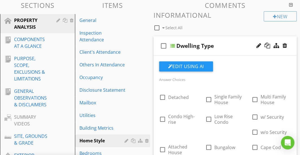
click at [204, 37] on div "check_box_outline_blank Dwelling Type" at bounding box center [225, 45] width 143 height 19
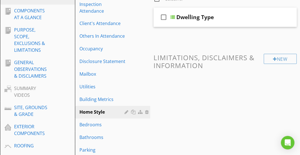
scroll to position [94, 0]
click at [229, 17] on div "Dwelling Type" at bounding box center [225, 17] width 99 height 7
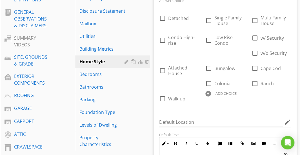
scroll to position [142, 0]
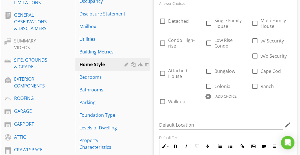
click at [209, 97] on div at bounding box center [208, 97] width 6 height 6
click at [215, 119] on div "Answer Choices check_box_outline_blank Detached check_box_outline_blank Single …" at bounding box center [225, 124] width 139 height 279
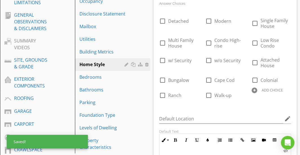
click at [238, 107] on div "Answer Choices check_box_outline_blank Detached check_box_outline_blank Modern …" at bounding box center [225, 121] width 139 height 273
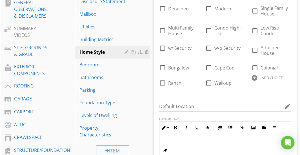
scroll to position [138, 0]
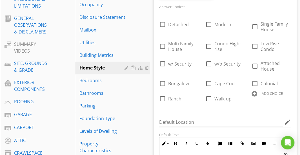
click at [256, 92] on div at bounding box center [255, 94] width 6 height 6
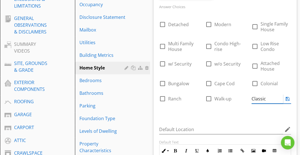
type input "Classic"
click at [242, 111] on div "check_box_outline_blank Detached check_box_outline_blank Modern check_box_outli…" at bounding box center [225, 64] width 139 height 97
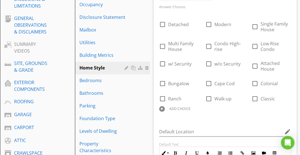
click at [164, 109] on div at bounding box center [162, 109] width 6 height 6
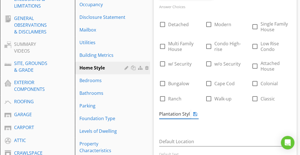
type input "Plantation Style"
click at [231, 126] on div "Answer Choices check_box_outline_blank Detached check_box_outline_blank Modern …" at bounding box center [225, 66] width 139 height 127
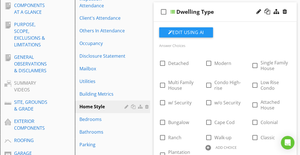
scroll to position [94, 0]
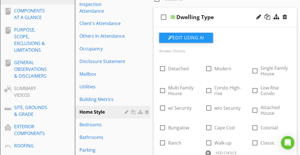
click at [228, 16] on div "Dwelling Type" at bounding box center [225, 17] width 99 height 7
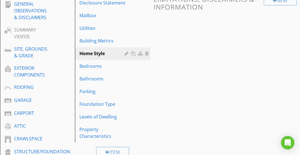
scroll to position [153, 0]
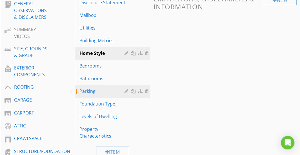
click at [113, 91] on div "Parking" at bounding box center [102, 91] width 47 height 7
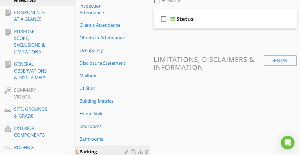
scroll to position [92, 0]
click at [203, 18] on div "Status" at bounding box center [225, 19] width 99 height 7
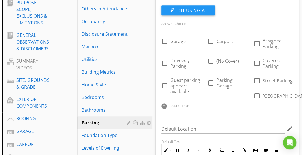
scroll to position [123, 0]
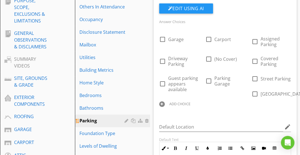
click at [127, 123] on div at bounding box center [138, 121] width 26 height 7
click at [125, 120] on div at bounding box center [127, 121] width 5 height 5
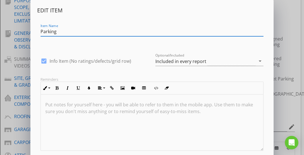
click at [62, 35] on input "Parking" at bounding box center [152, 31] width 223 height 9
drag, startPoint x: 62, startPoint y: 35, endPoint x: 45, endPoint y: 33, distance: 17.0
click at [45, 33] on input "Parking" at bounding box center [152, 31] width 223 height 9
paste input "Vehicle Accommodations"
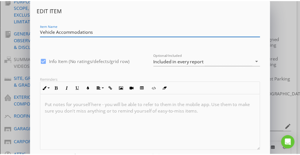
scroll to position [34, 0]
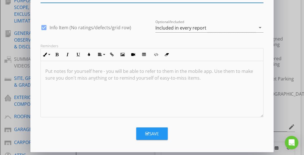
type input "Vehicle Accommodations"
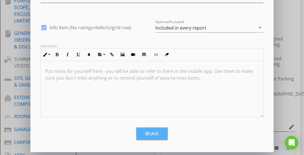
click at [145, 133] on icon "button" at bounding box center [147, 134] width 4 height 4
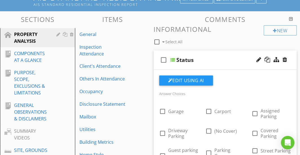
scroll to position [48, 0]
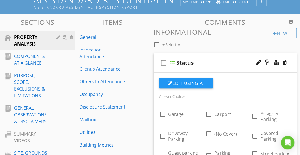
click at [183, 64] on div "Status" at bounding box center [184, 62] width 17 height 7
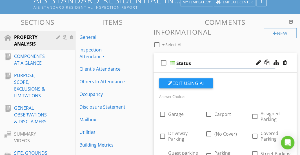
click at [183, 64] on input "Status" at bounding box center [225, 63] width 99 height 9
type input "Arrangements"
click at [182, 57] on div "check_box_outline_blank Arrangements" at bounding box center [225, 62] width 143 height 19
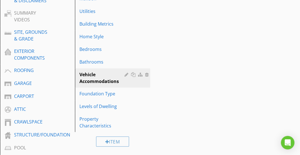
scroll to position [169, 0]
click at [212, 76] on div "Sections PROPERTY ANALYSIS COMPONENTS AT A GLANCE PURPOSE, SCOPE, EXCLUSIONS & …" at bounding box center [150, 145] width 300 height 505
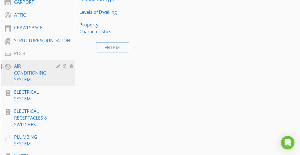
scroll to position [264, 0]
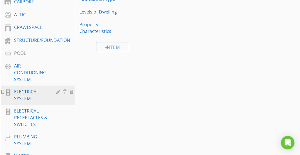
click at [24, 91] on div "ELECTRICAL SYSTEM" at bounding box center [31, 96] width 34 height 14
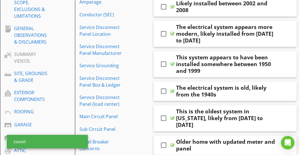
scroll to position [131, 0]
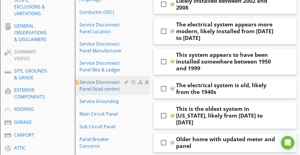
click at [104, 88] on div "Service Disconnect Panel (load center)" at bounding box center [102, 86] width 47 height 14
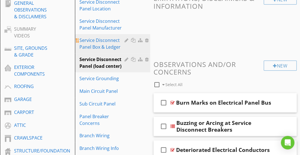
scroll to position [154, 0]
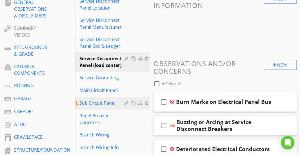
click at [148, 103] on div at bounding box center [147, 103] width 5 height 5
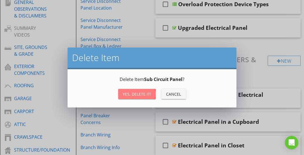
click at [139, 96] on div "Yes, Delete it!" at bounding box center [137, 94] width 28 height 6
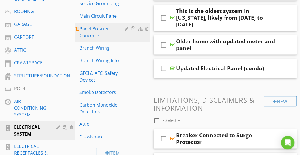
scroll to position [229, 0]
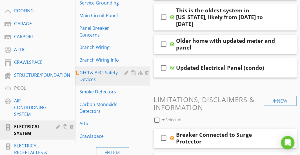
click at [102, 73] on div "GFCI & AFCI Safety Devices" at bounding box center [102, 76] width 47 height 14
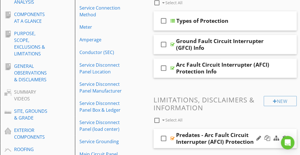
scroll to position [90, 0]
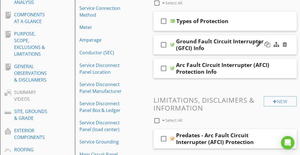
click at [235, 36] on div "check_box_outline_blank Ground Fault Circuit Interrupter (GFCI) Info" at bounding box center [225, 44] width 143 height 19
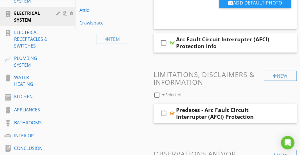
scroll to position [343, 0]
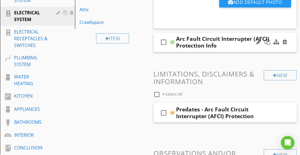
click at [235, 34] on div "check_box_outline_blank Arc Fault Circuit Interrupter (AFCI) Protection Info" at bounding box center [225, 42] width 143 height 19
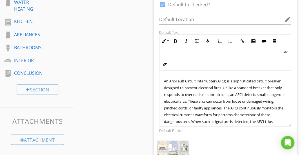
scroll to position [442, 0]
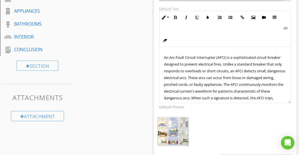
click at [233, 56] on span "An Arc-Fault Circuit Interrupter (AFCI) is a sophisticated circuit breaker desi…" at bounding box center [225, 98] width 122 height 86
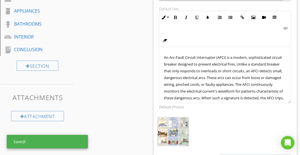
click at [215, 65] on span "An Arc-Fault Circuit Interrupter (AFCI) is a modern, sophisticated circuit brea…" at bounding box center [225, 98] width 122 height 86
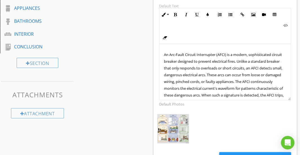
scroll to position [2, 0]
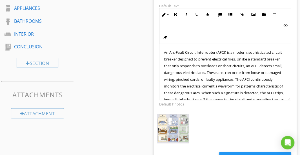
click at [248, 58] on span "An Arc-Fault Circuit Interrupter (AFCI) is a modern, sophisticated circuit brea…" at bounding box center [225, 93] width 122 height 86
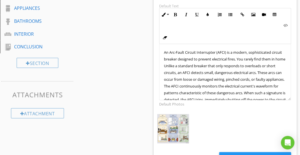
click at [178, 63] on span "An Arc-Fault Circuit Interrupter (AFCI) is a modern, sophisticated circuit brea…" at bounding box center [225, 96] width 122 height 93
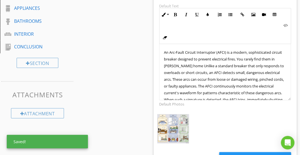
click at [180, 65] on span "An Arc-Fault Circuit Interrupter (AFCI) is a modern, sophisticated circuit brea…" at bounding box center [224, 96] width 121 height 93
click at [180, 65] on span "An Arc-Fault Circuit Interrupter (AFCI) is a modern, sophisticated circuit brea…" at bounding box center [225, 96] width 122 height 93
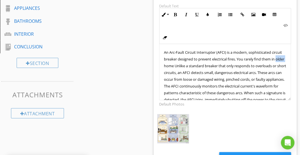
click at [180, 65] on span "An Arc-Fault Circuit Interrupter (AFCI) is a modern, sophisticated circuit brea…" at bounding box center [225, 96] width 122 height 93
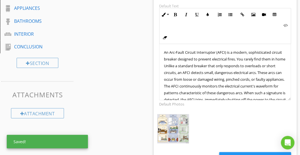
click at [187, 65] on span "An Arc-Fault Circuit Interrupter (AFCI) is a modern, sophisticated circuit brea…" at bounding box center [225, 96] width 122 height 93
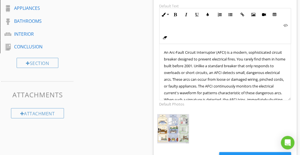
click at [187, 65] on span "An Arc-Fault Circuit Interrupter (AFCI) is a modern, sophisticated circuit brea…" at bounding box center [224, 96] width 121 height 93
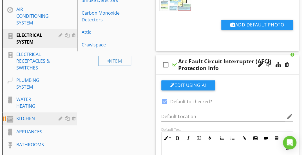
scroll to position [323, 0]
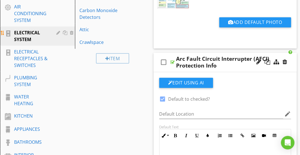
click at [36, 40] on div "ELECTRICAL SYSTEM" at bounding box center [31, 36] width 34 height 14
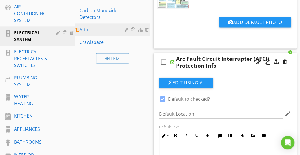
click at [127, 30] on div at bounding box center [127, 29] width 5 height 5
type textarea "<p><span style="font-size: .8rem; line-height:1rem;">The&nbsp;</span><a fr-orig…"
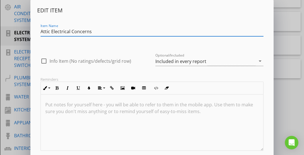
click at [98, 35] on input "Attic Electrical Concerns" at bounding box center [152, 31] width 223 height 9
click at [52, 31] on input "Attic Electrical Concerns" at bounding box center [152, 31] width 223 height 9
drag, startPoint x: 52, startPoint y: 31, endPoint x: 85, endPoint y: 32, distance: 32.1
click at [85, 32] on input "Attic Electrical Concerns" at bounding box center [152, 31] width 223 height 9
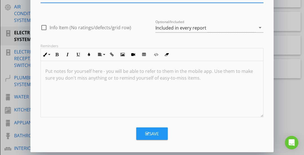
type input "Attic Electrical Concerns"
click at [152, 132] on div "Save" at bounding box center [152, 134] width 14 height 6
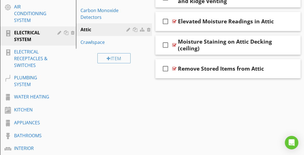
scroll to position [6, 0]
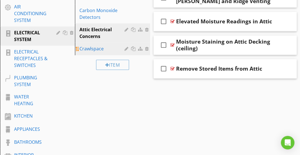
click at [126, 49] on div at bounding box center [127, 49] width 5 height 5
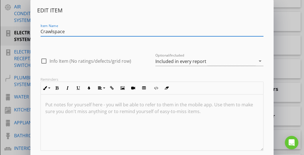
click at [96, 37] on div "Item Name Crawlspace" at bounding box center [152, 34] width 223 height 15
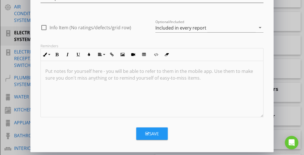
scroll to position [0, 0]
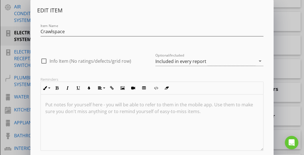
click at [96, 26] on div "Item Name Crawlspace" at bounding box center [152, 33] width 223 height 18
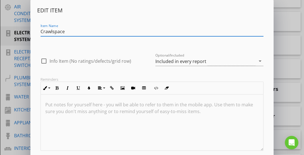
click at [97, 32] on input "Crawlspace" at bounding box center [152, 31] width 223 height 9
paste input "Electrical Concerns"
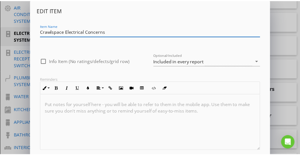
scroll to position [34, 0]
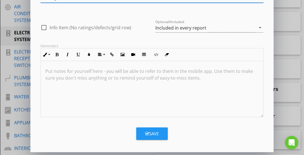
type input "Crawlspace Electrical Concerns"
click at [146, 137] on button "Save" at bounding box center [152, 134] width 32 height 12
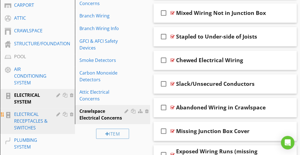
scroll to position [260, 0]
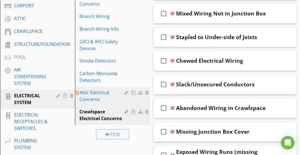
click at [82, 96] on div "Attic Electrical Concerns" at bounding box center [102, 96] width 47 height 14
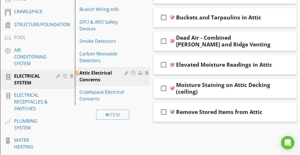
scroll to position [280, 0]
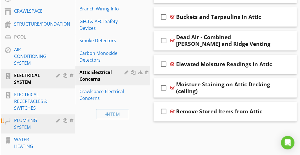
click at [23, 123] on div "PLUMBING SYSTEM" at bounding box center [31, 124] width 34 height 14
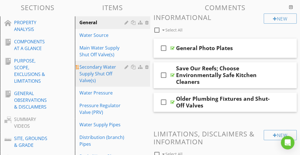
scroll to position [63, 0]
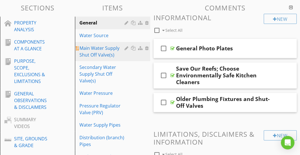
click at [107, 56] on div "Main Water Supply Shut Off Valve(s)" at bounding box center [102, 52] width 47 height 14
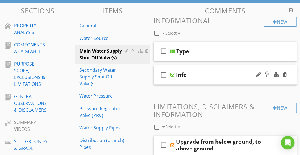
scroll to position [59, 0]
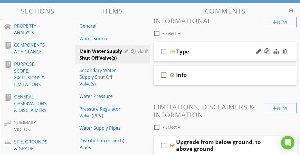
click at [213, 53] on div "Type" at bounding box center [225, 51] width 99 height 7
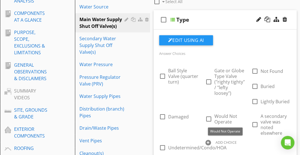
scroll to position [89, 0]
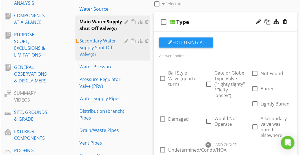
click at [110, 50] on div "Secondary Water Supply Shut Off Valve(s)" at bounding box center [102, 47] width 47 height 20
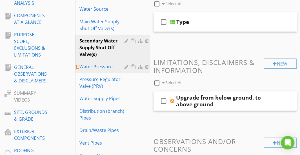
click at [99, 67] on div "Water Pressure" at bounding box center [102, 66] width 47 height 7
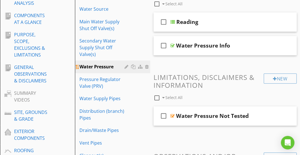
click at [99, 67] on div "Water Pressure" at bounding box center [102, 66] width 47 height 7
click at [209, 24] on div "Reading" at bounding box center [225, 22] width 99 height 7
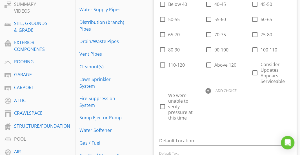
scroll to position [178, 0]
click at [209, 89] on div at bounding box center [208, 91] width 6 height 6
type input "Condo - Appears Serviceable"
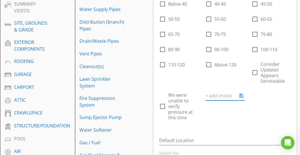
click at [260, 109] on div "check_box_outline_blank Tested @ Hose Bib check_box_outline_blank Tested @ Laun…" at bounding box center [225, 49] width 139 height 148
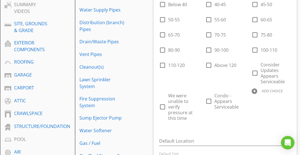
scroll to position [178, 0]
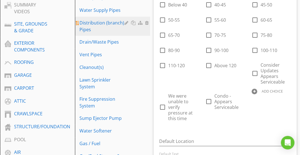
click at [111, 26] on div "Distribution (branch) Pipes" at bounding box center [102, 26] width 47 height 14
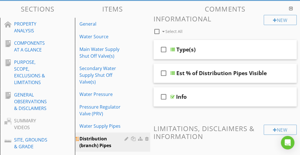
scroll to position [61, 0]
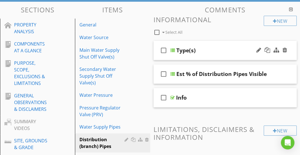
click at [211, 54] on div "check_box_outline_blank Type(s)" at bounding box center [225, 50] width 143 height 19
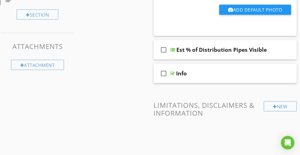
scroll to position [492, 0]
click at [213, 74] on div "Info" at bounding box center [225, 73] width 99 height 7
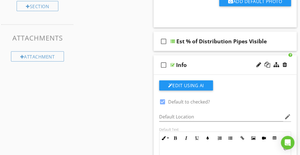
scroll to position [501, 0]
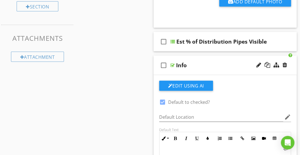
click at [210, 62] on div "Info" at bounding box center [225, 65] width 99 height 7
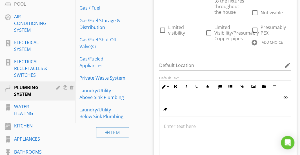
scroll to position [314, 0]
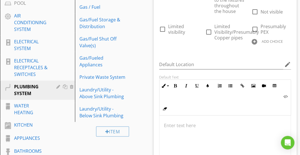
click at [254, 42] on div at bounding box center [255, 42] width 6 height 6
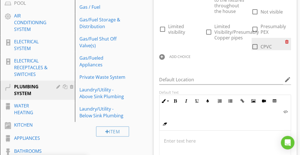
click at [289, 42] on div at bounding box center [288, 42] width 6 height 8
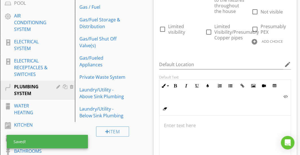
click at [254, 40] on div at bounding box center [255, 42] width 6 height 6
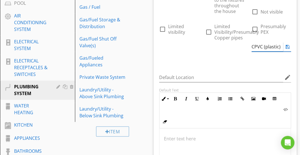
type input "CPVC (plastic)"
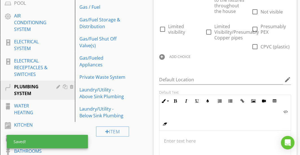
click at [163, 55] on div at bounding box center [162, 57] width 6 height 6
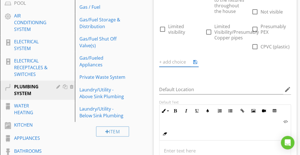
click at [218, 74] on div "Answer Choices check_box_outline_blank Copper check_box_outline_blank Copper (r…" at bounding box center [225, 20] width 139 height 416
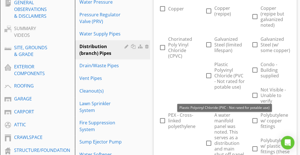
scroll to position [154, 0]
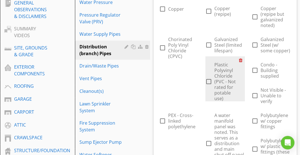
click at [241, 60] on div at bounding box center [242, 60] width 6 height 8
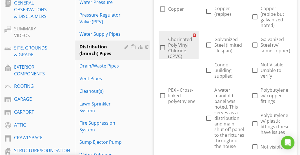
click at [193, 36] on div at bounding box center [196, 35] width 6 height 8
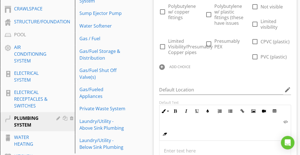
scroll to position [283, 0]
click at [163, 65] on div at bounding box center [162, 67] width 6 height 6
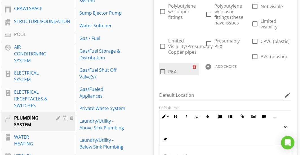
click at [194, 68] on div at bounding box center [196, 67] width 6 height 8
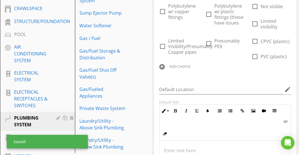
click at [162, 67] on div at bounding box center [162, 67] width 6 height 6
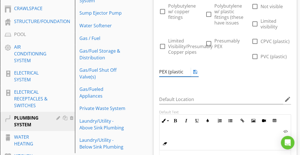
type input "PEX (plastic)"
click at [235, 86] on div "Answer Choices check_box_outline_blank Copper check_box_outline_blank Copper (r…" at bounding box center [225, 41] width 139 height 395
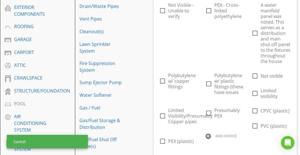
scroll to position [170, 0]
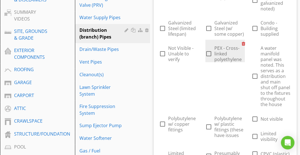
click at [242, 43] on div at bounding box center [245, 44] width 6 height 8
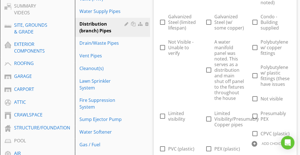
scroll to position [178, 0]
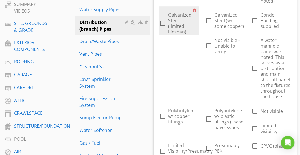
drag, startPoint x: 216, startPoint y: 144, endPoint x: 185, endPoint y: 8, distance: 140.1
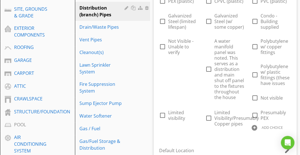
scroll to position [192, 0]
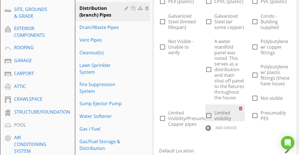
click at [239, 107] on div at bounding box center [242, 109] width 6 height 8
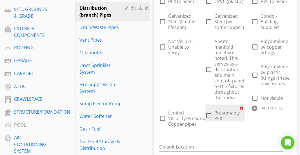
click at [240, 108] on div at bounding box center [243, 109] width 6 height 8
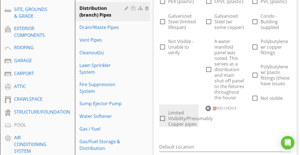
click at [211, 113] on span "Limited Visibility/Presumably Copper pipes" at bounding box center [190, 118] width 45 height 17
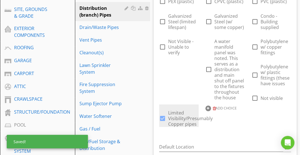
drag, startPoint x: 212, startPoint y: 110, endPoint x: 202, endPoint y: 113, distance: 10.5
click at [199, 114] on span "Limited Visibility/Presumably Copper pipes" at bounding box center [190, 118] width 45 height 17
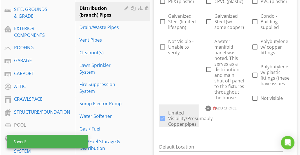
checkbox input "false"
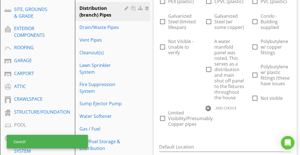
click at [209, 107] on div at bounding box center [208, 109] width 6 height 6
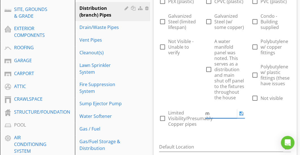
type input "m"
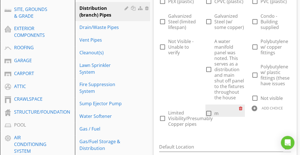
click at [242, 108] on div at bounding box center [242, 109] width 6 height 8
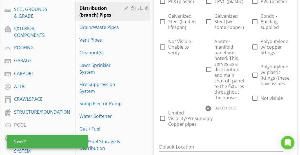
click at [216, 114] on div "check_box_outline_blank Copper check_box_outline_blank Copper (repipe) check_bo…" at bounding box center [225, 45] width 139 height 169
click at [215, 114] on div "check_box_outline_blank Copper check_box_outline_blank Copper (repipe) check_bo…" at bounding box center [225, 45] width 139 height 169
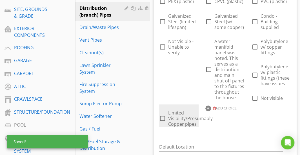
click at [208, 112] on span "Limited Visibility/Presumably Copper pipes" at bounding box center [190, 118] width 45 height 17
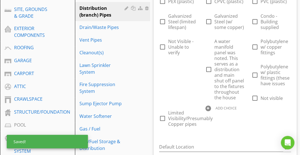
click at [214, 109] on div "ADD CHOICE" at bounding box center [224, 108] width 39 height 7
click at [214, 109] on input "text" at bounding box center [224, 113] width 39 height 9
click at [209, 110] on input "text" at bounding box center [224, 113] width 39 height 9
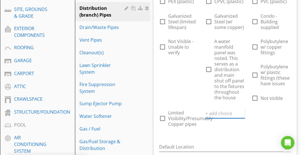
click at [209, 110] on input "text" at bounding box center [224, 113] width 39 height 9
click at [207, 110] on input "text" at bounding box center [224, 113] width 39 height 9
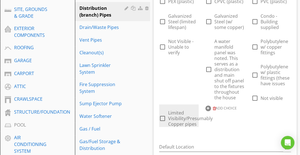
click at [204, 111] on div "ADD CHOICE" at bounding box center [225, 108] width 46 height 7
click at [195, 114] on span "Limited Visibility/Presumably Copper pipes" at bounding box center [190, 118] width 45 height 17
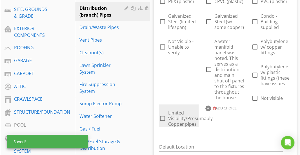
click at [195, 114] on span "Limited Visibility/Presumably Copper pipes" at bounding box center [190, 118] width 45 height 17
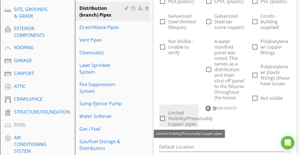
click at [186, 118] on span "Limited Visibility/Presumably Copper pipes" at bounding box center [190, 118] width 45 height 17
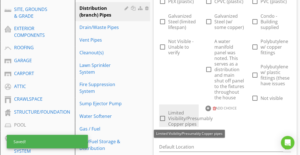
click at [186, 118] on span "Limited Visibility/Presumably Copper pipes" at bounding box center [190, 118] width 45 height 17
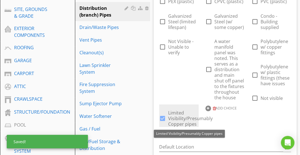
click at [186, 118] on span "Limited Visibility/Presumably Copper pipes" at bounding box center [190, 118] width 45 height 17
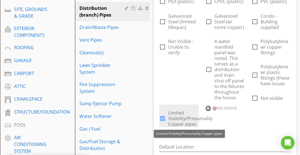
click at [186, 118] on span "Limited Visibility/Presumably Copper pipes" at bounding box center [190, 118] width 45 height 17
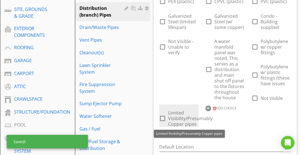
click at [186, 118] on span "Limited Visibility/Presumably Copper pipes" at bounding box center [190, 118] width 45 height 17
drag, startPoint x: 186, startPoint y: 118, endPoint x: 183, endPoint y: 117, distance: 3.2
click at [183, 117] on span "Limited Visibility/Presumably Copper pipes" at bounding box center [190, 118] width 45 height 17
checkbox input "true"
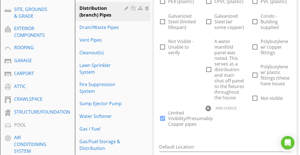
click at [213, 110] on div "ADD CHOICE" at bounding box center [224, 108] width 39 height 7
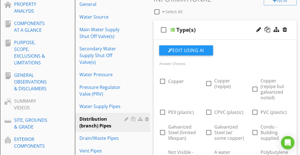
scroll to position [80, 0]
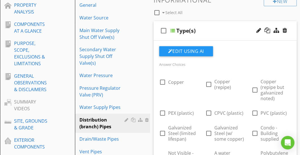
click at [235, 25] on div "check_box_outline_blank Type(s)" at bounding box center [225, 30] width 143 height 19
